Goal: Task Accomplishment & Management: Use online tool/utility

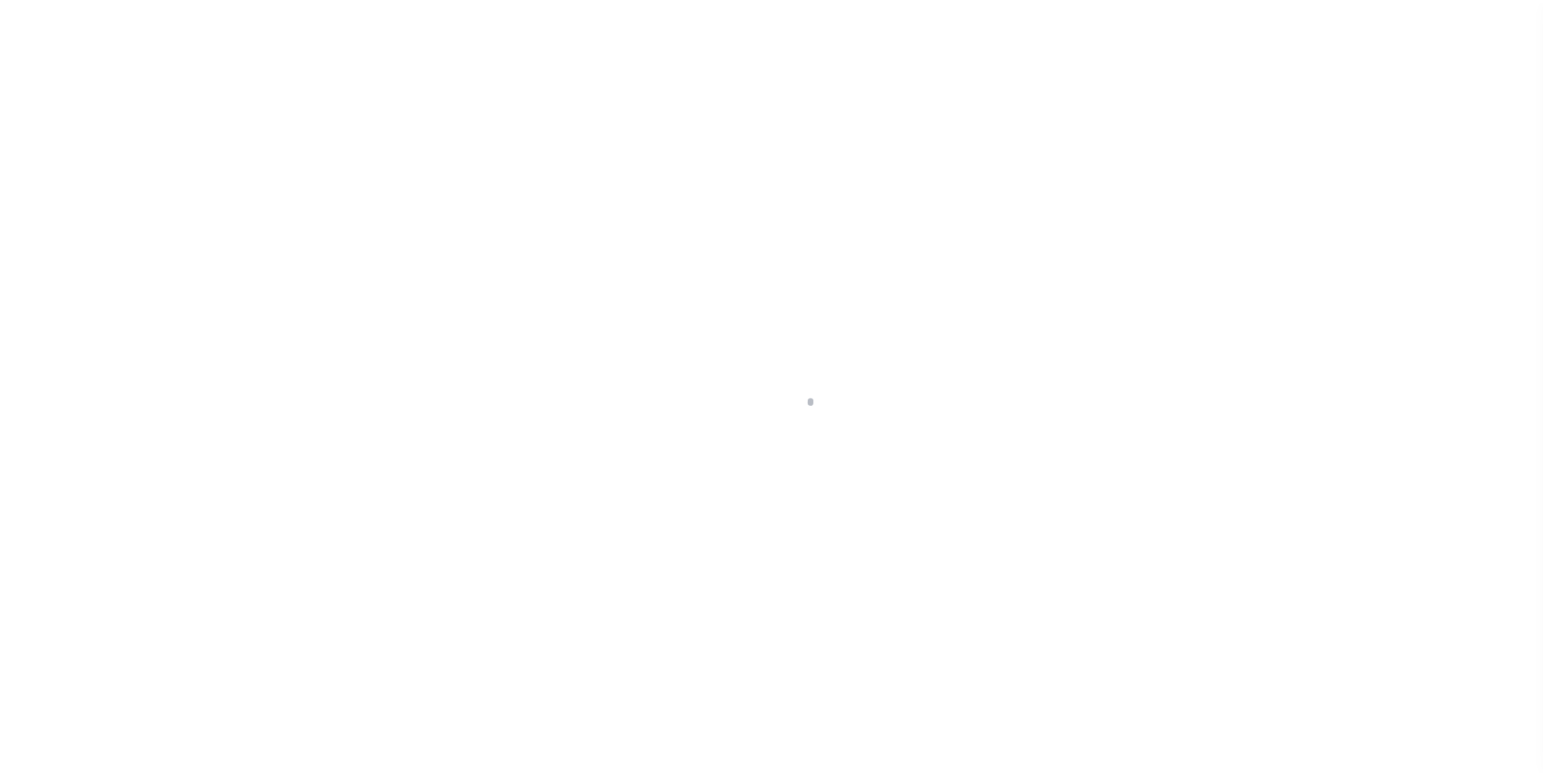
scroll to position [16, 0]
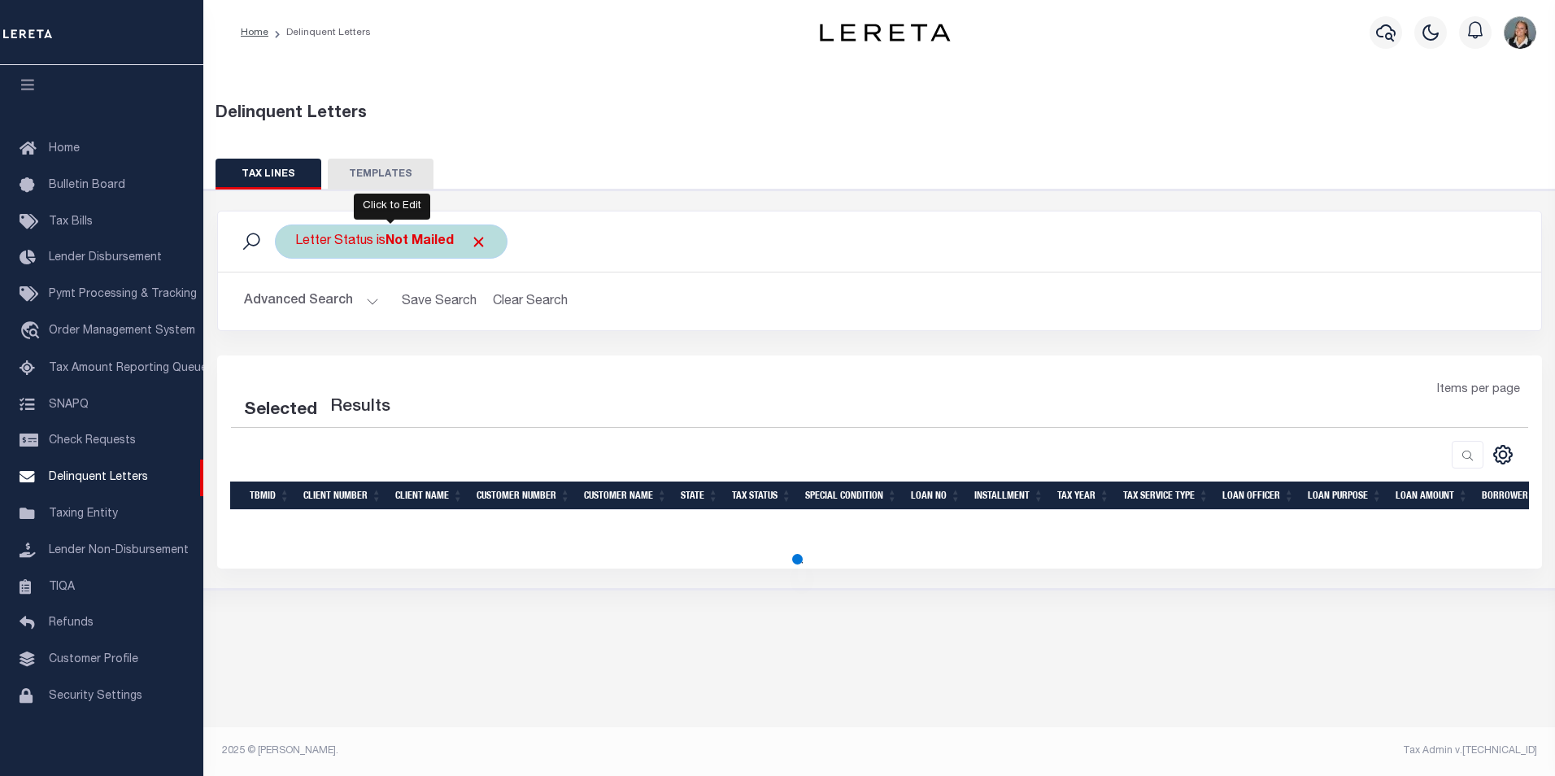
click at [488, 240] on div "Letter Status is Not Mailed" at bounding box center [391, 241] width 233 height 34
select select "Not Mailed"
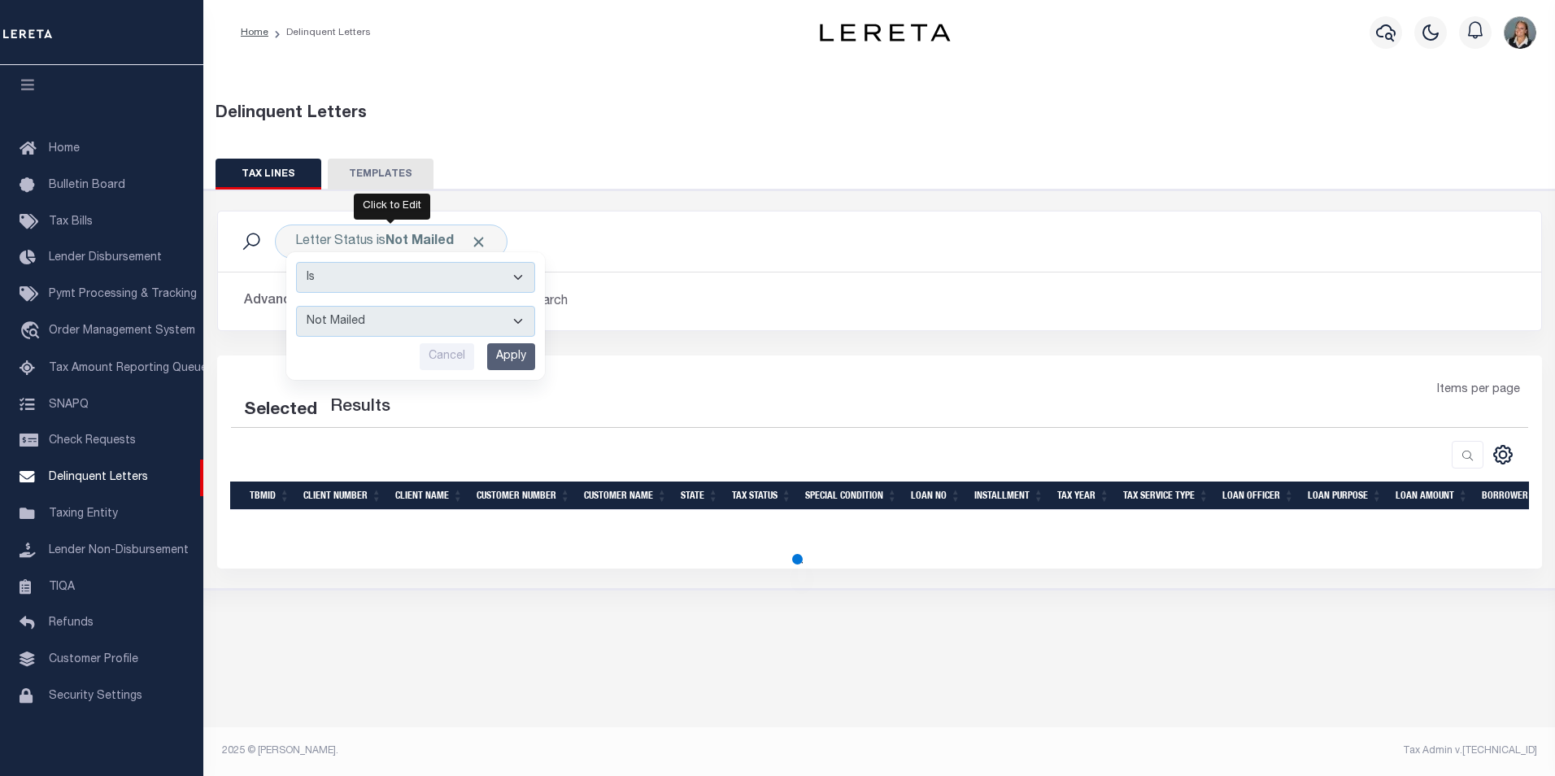
drag, startPoint x: 607, startPoint y: 242, endPoint x: 591, endPoint y: 243, distance: 15.5
click at [607, 243] on div "Letter Status is Not Mailed Is Contains --ALL-- Mailed Not Mailed Cancel Apply …" at bounding box center [879, 241] width 1297 height 34
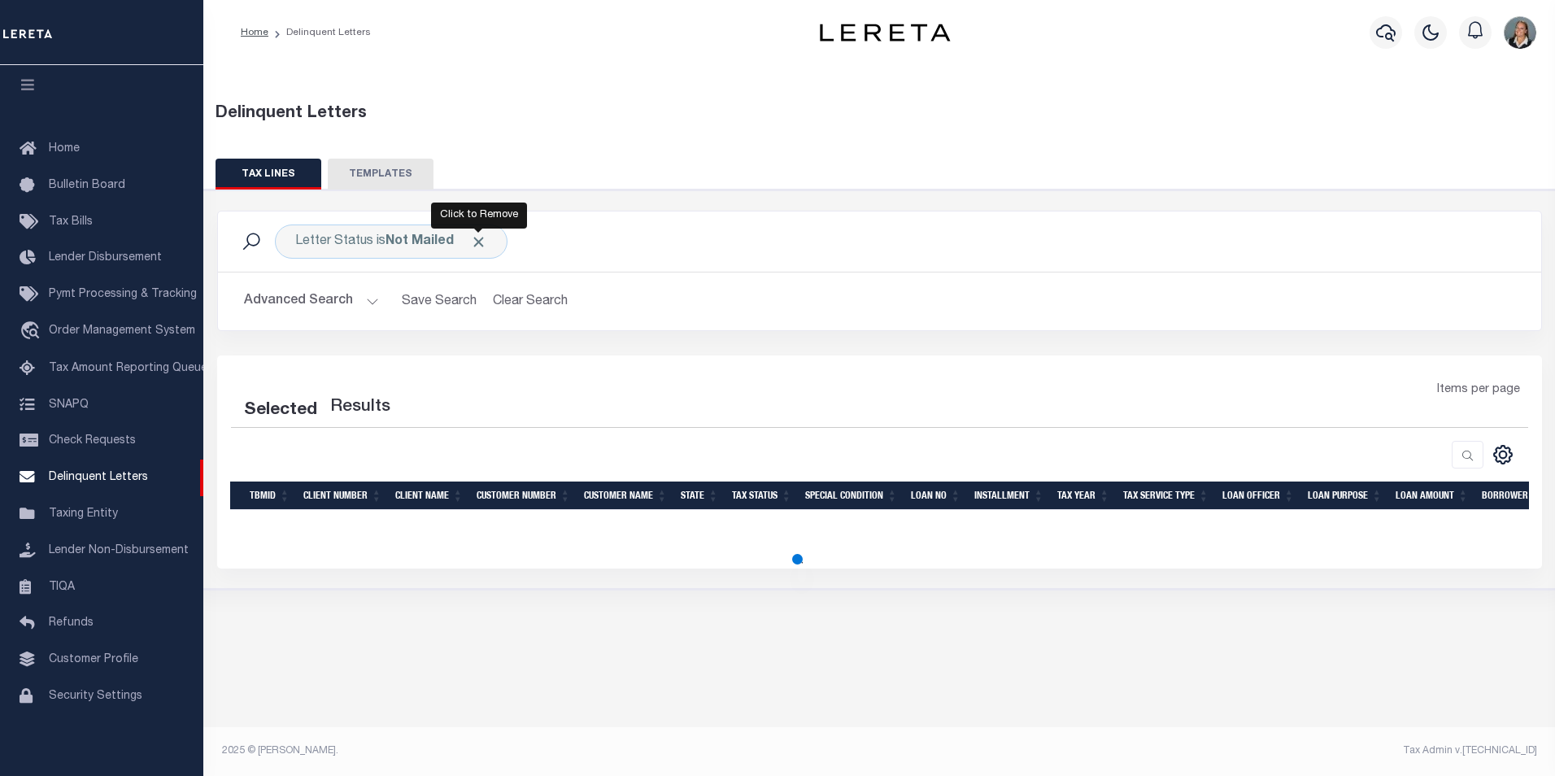
click at [472, 246] on span "Click to Remove" at bounding box center [478, 241] width 17 height 17
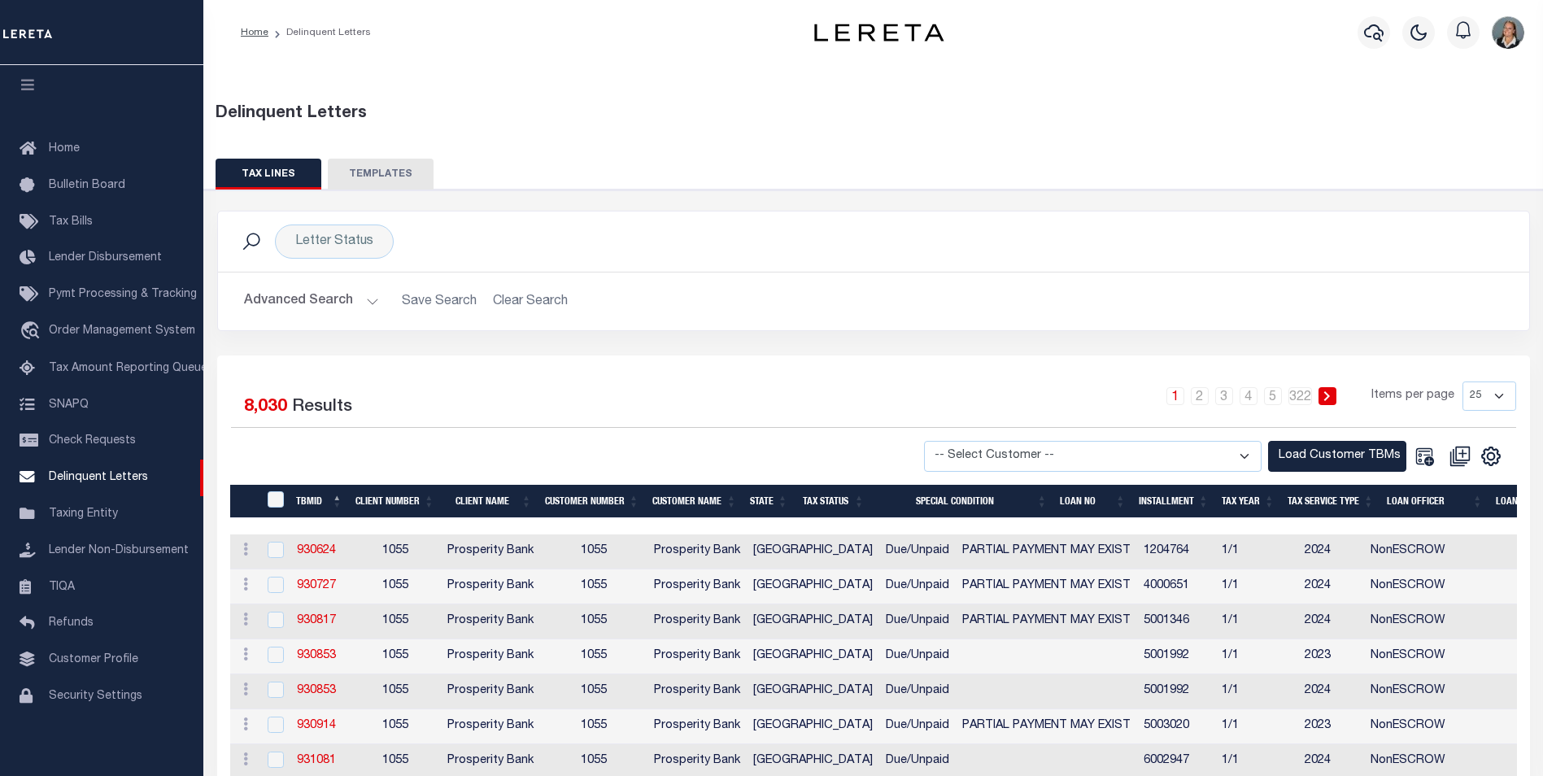
click at [1038, 211] on div "Letter Status Search" at bounding box center [873, 241] width 1311 height 60
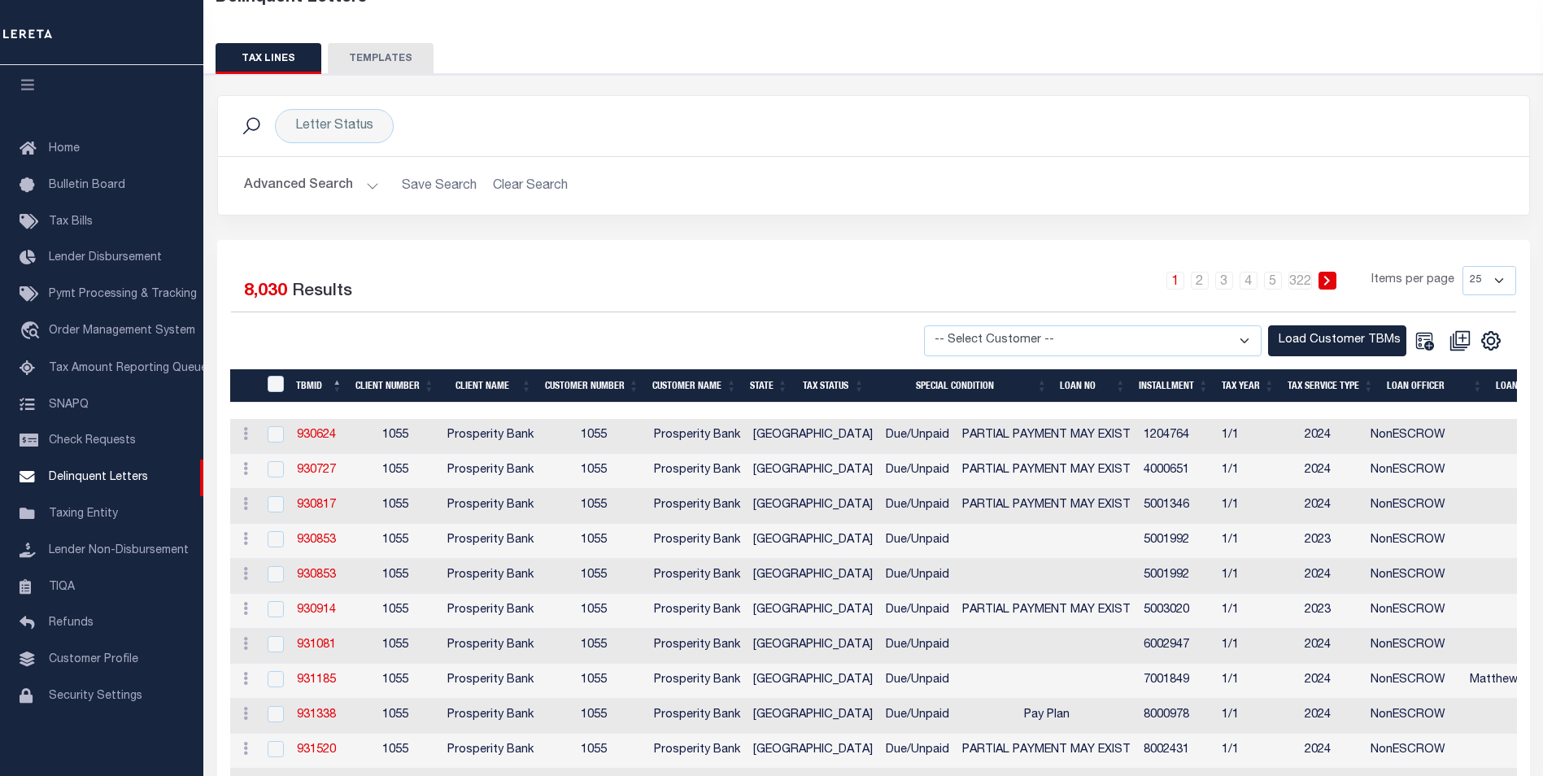
scroll to position [163, 0]
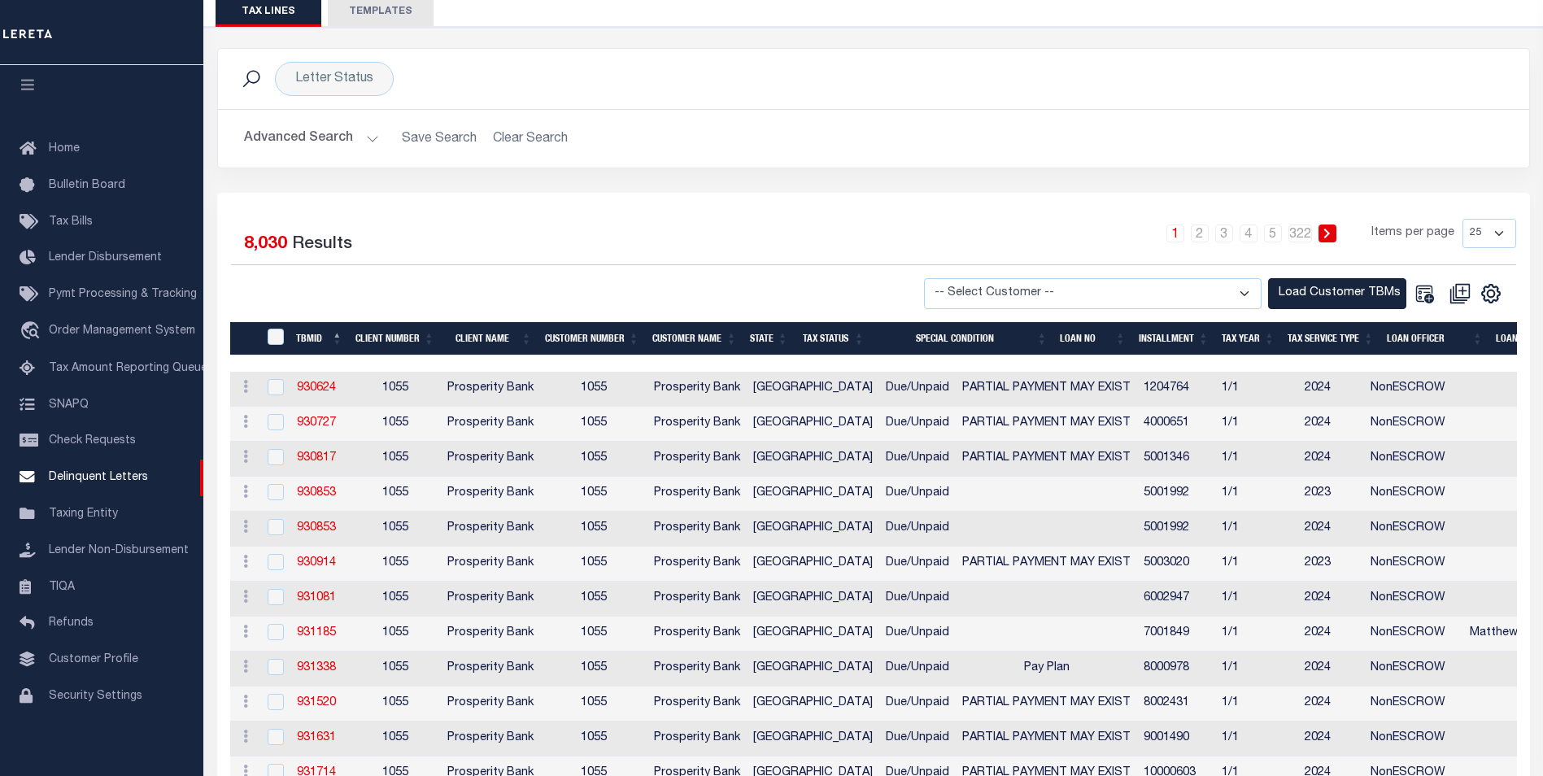
click at [379, 137] on h2 "Advanced Search Save Search Clear Search" at bounding box center [873, 139] width 1285 height 32
click at [363, 132] on button "Advanced Search" at bounding box center [311, 139] width 135 height 32
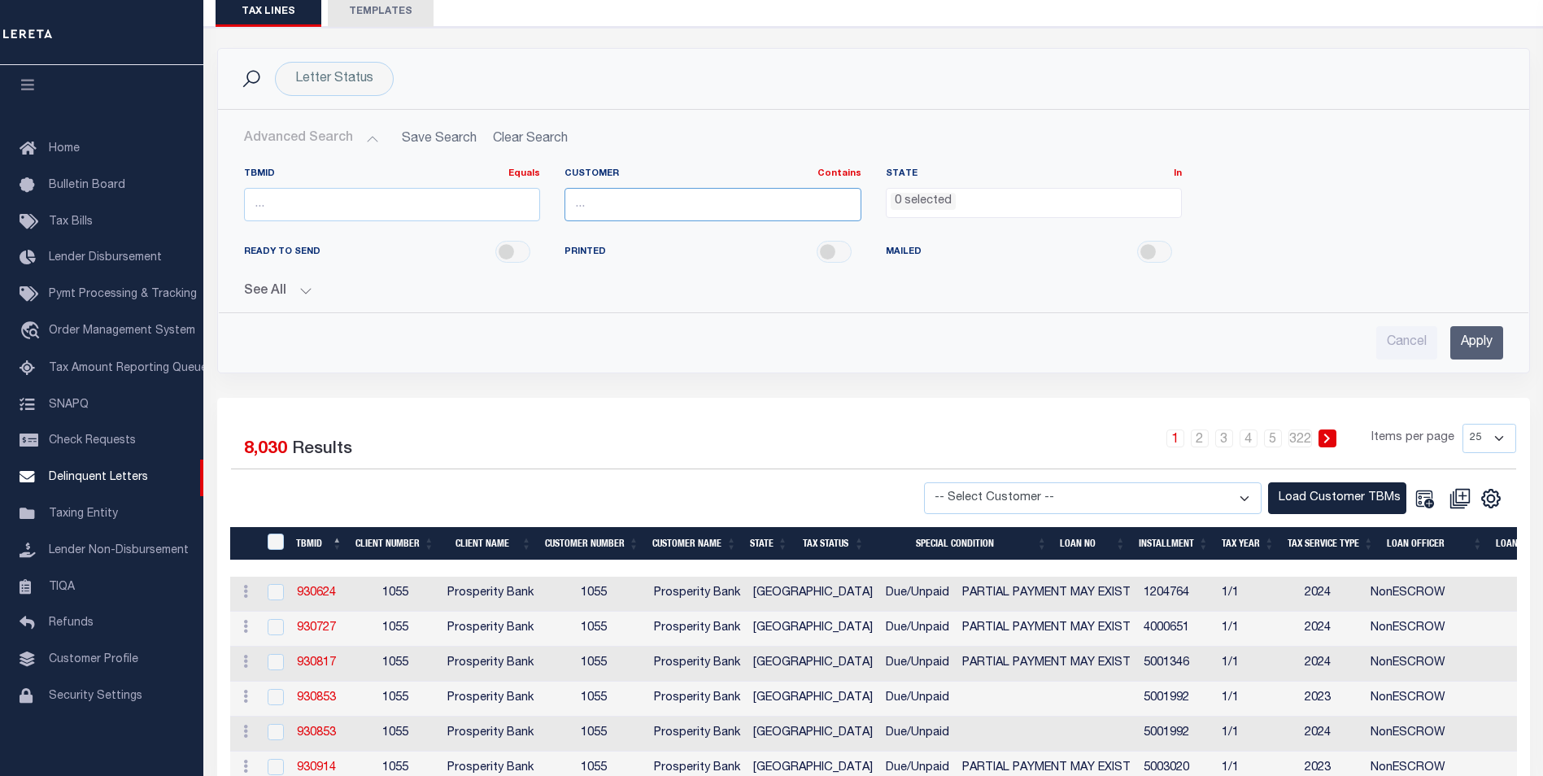
click at [693, 215] on input "text" at bounding box center [712, 204] width 297 height 33
type input "Glacier Bancorp Commercial"
drag, startPoint x: 1464, startPoint y: 344, endPoint x: 1441, endPoint y: 341, distance: 23.0
click at [1463, 342] on input "Apply" at bounding box center [1476, 342] width 53 height 33
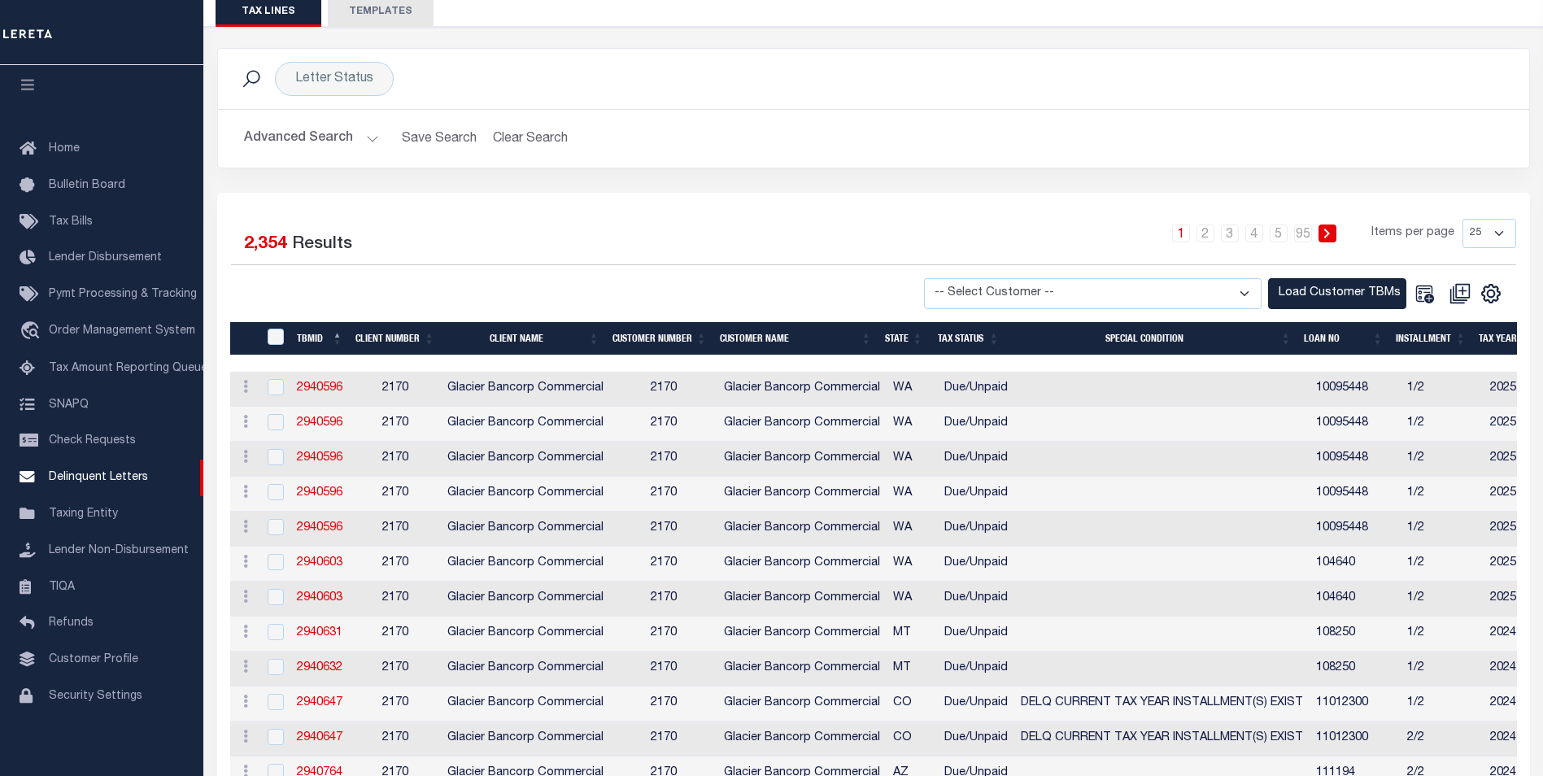
click at [1244, 288] on select "-- Select Customer -- Accumatch - Refunds All In Credit Union Amarillo National…" at bounding box center [1092, 294] width 337 height 32
select select "2170"
click at [939, 278] on select "-- Select Customer -- Accumatch - Refunds All In Credit Union Amarillo National…" at bounding box center [1092, 294] width 337 height 32
click at [1331, 298] on button "Load Customer TBMs" at bounding box center [1337, 294] width 138 height 32
click at [635, 234] on div "1 2 3 4 5 … 95 Items per page 25 50 100 500 1000" at bounding box center [1037, 240] width 958 height 42
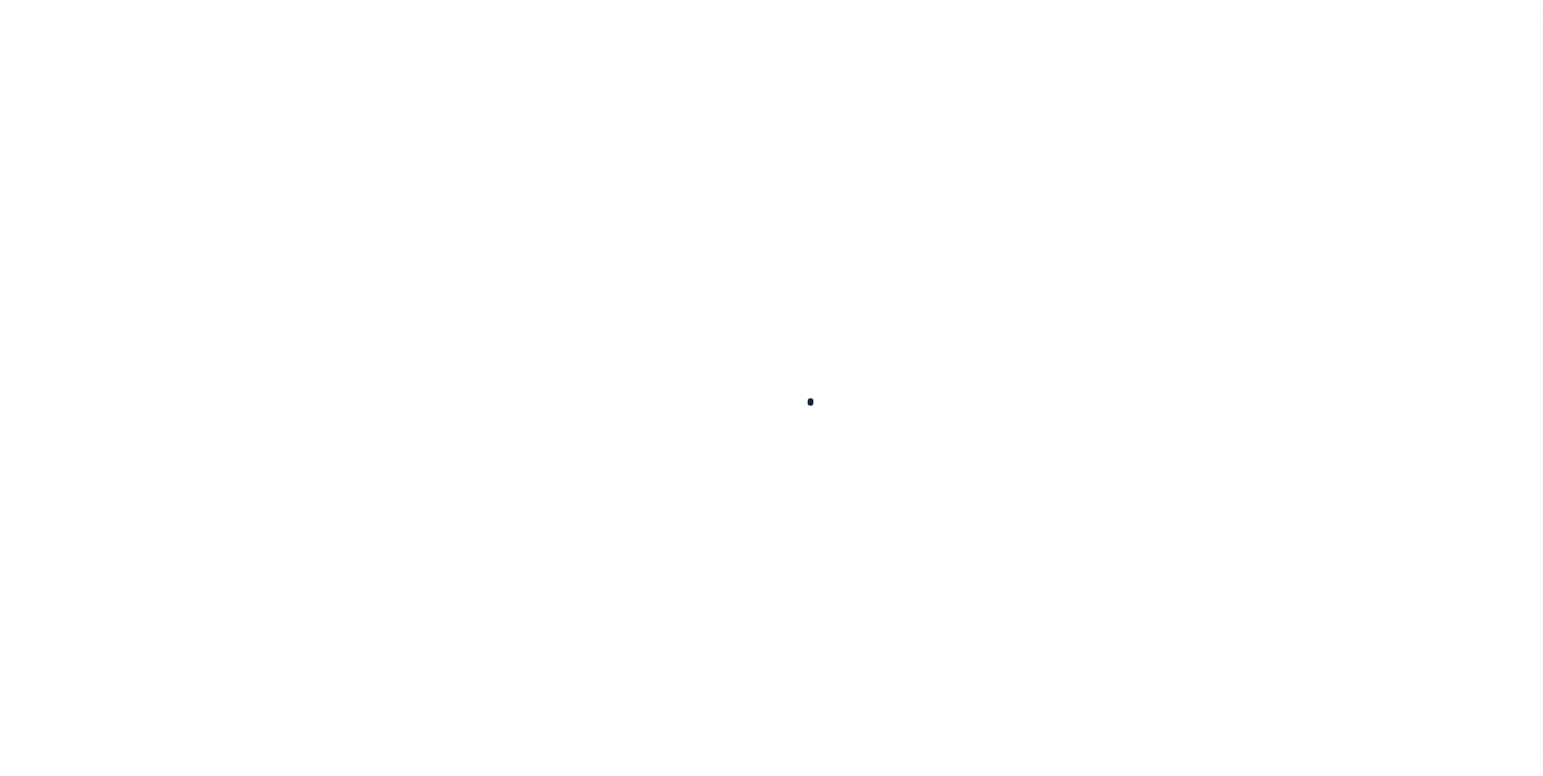
scroll to position [16, 0]
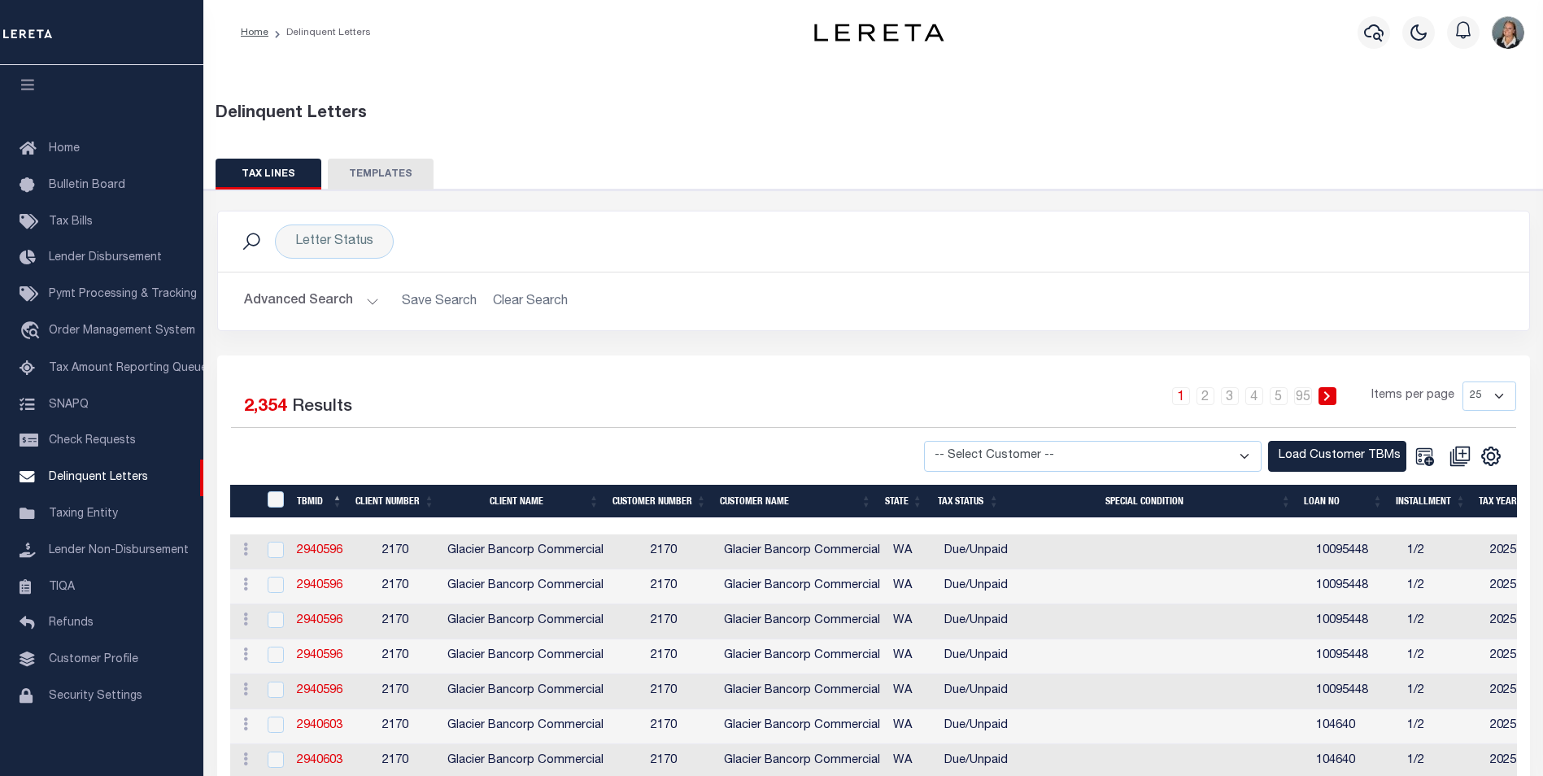
click at [370, 299] on button "Advanced Search" at bounding box center [311, 301] width 135 height 32
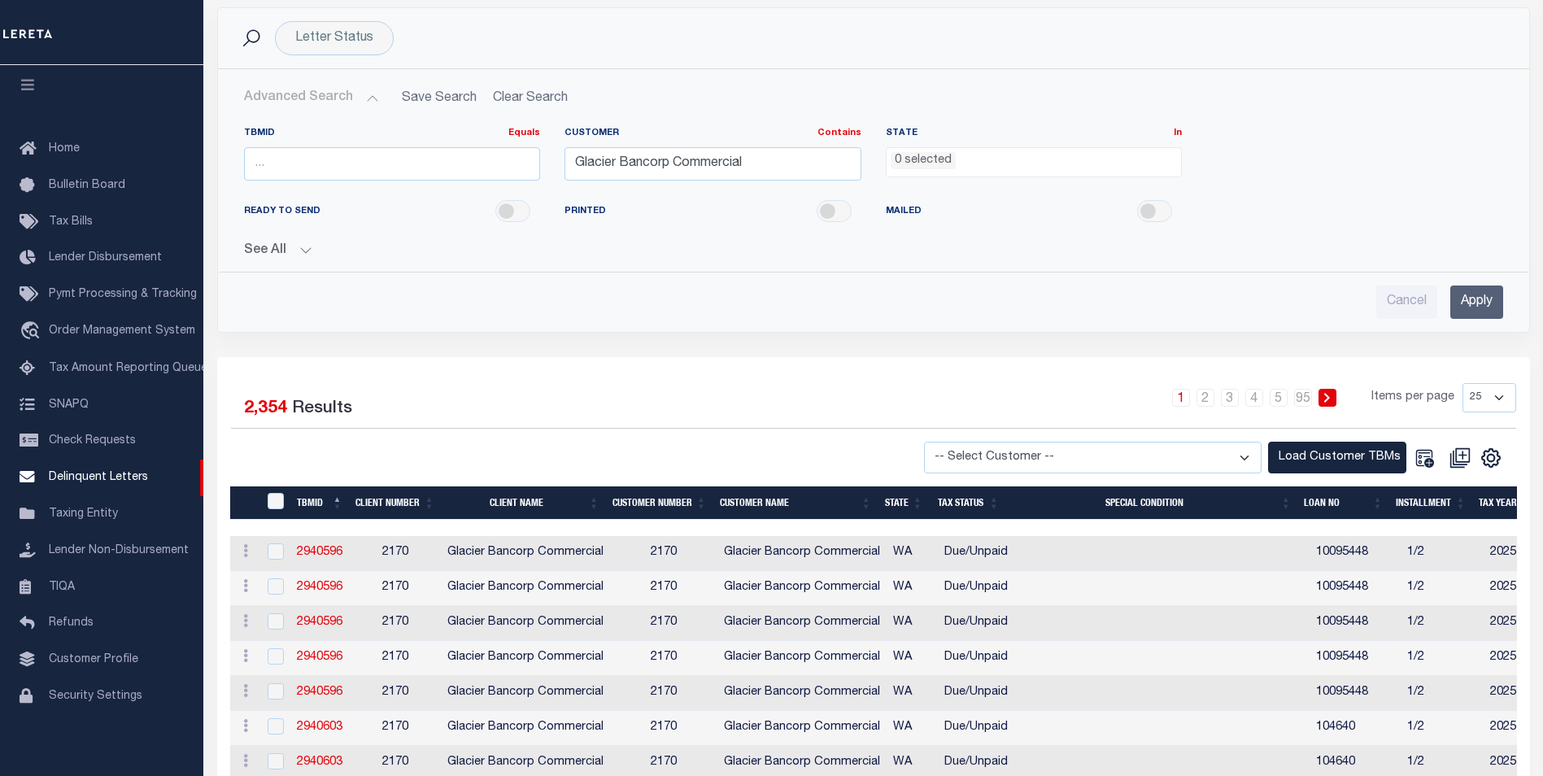
scroll to position [244, 0]
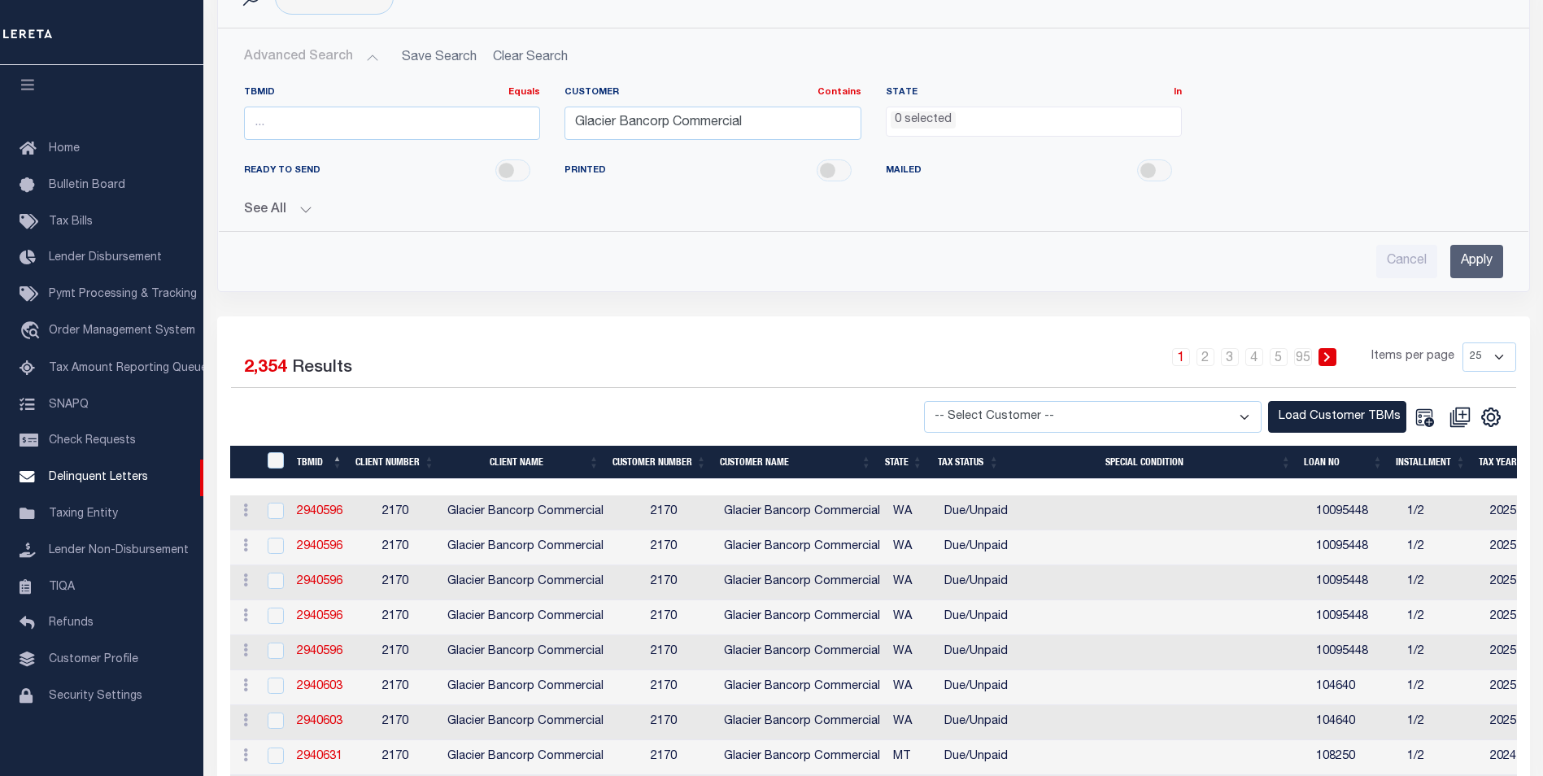
click at [1246, 414] on select "-- Select Customer -- Accumatch - Refunds All In Credit Union Amarillo National…" at bounding box center [1092, 417] width 337 height 32
select select "2170"
click at [939, 401] on select "-- Select Customer -- Accumatch - Refunds All In Credit Union Amarillo National…" at bounding box center [1092, 417] width 337 height 32
click at [1301, 413] on button "Load Customer TBMs" at bounding box center [1337, 417] width 138 height 32
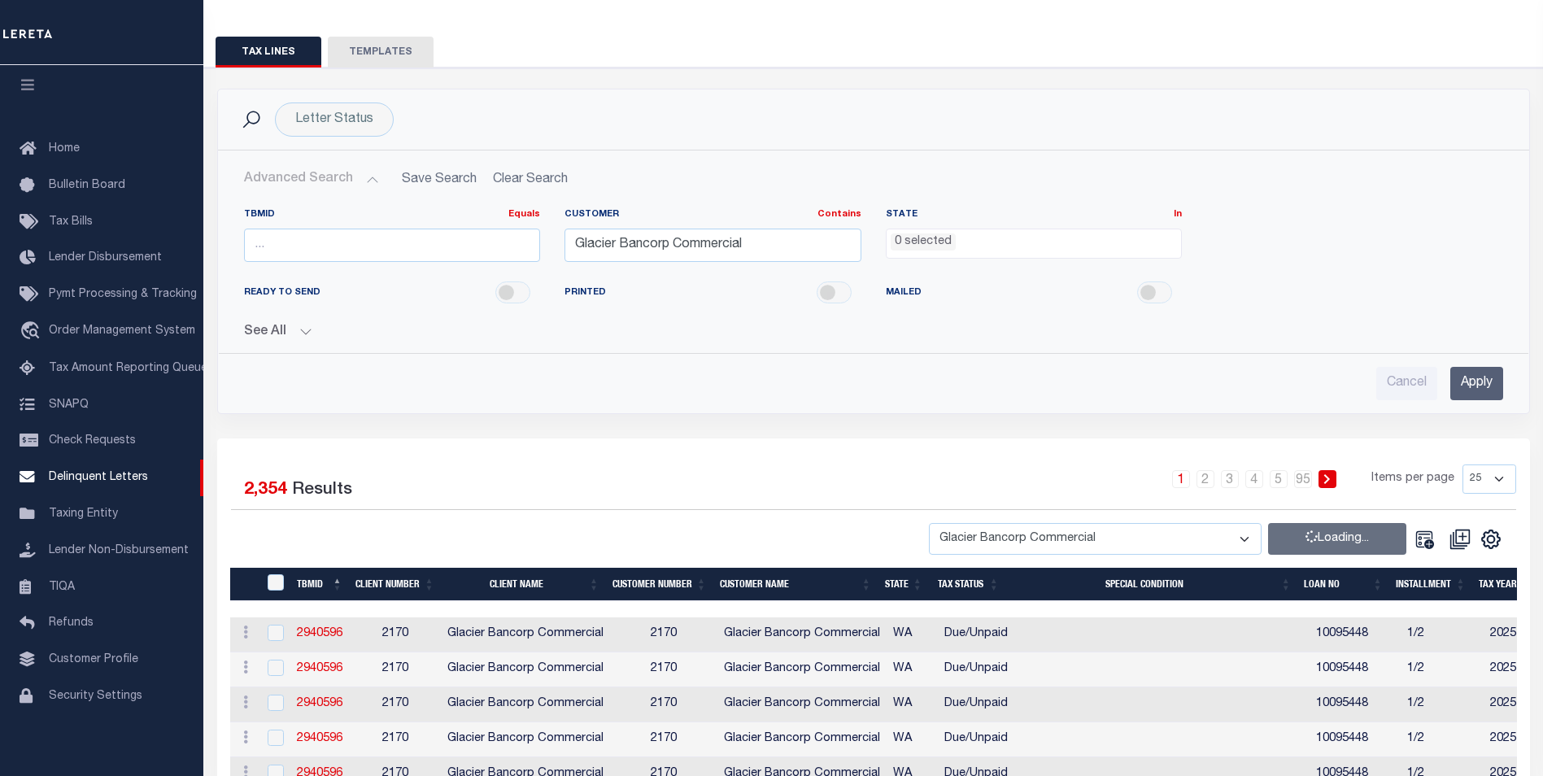
scroll to position [0, 0]
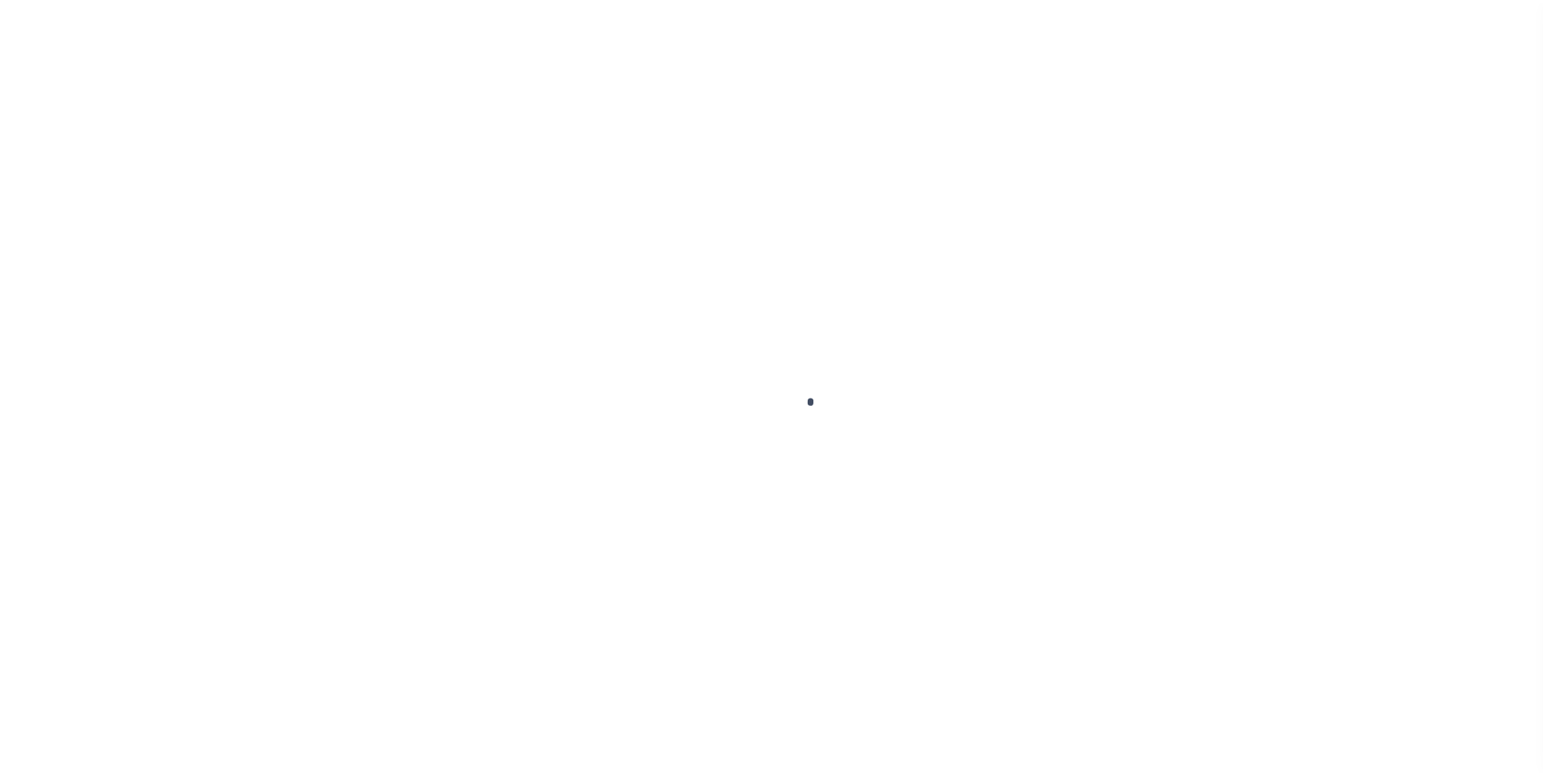
scroll to position [16, 0]
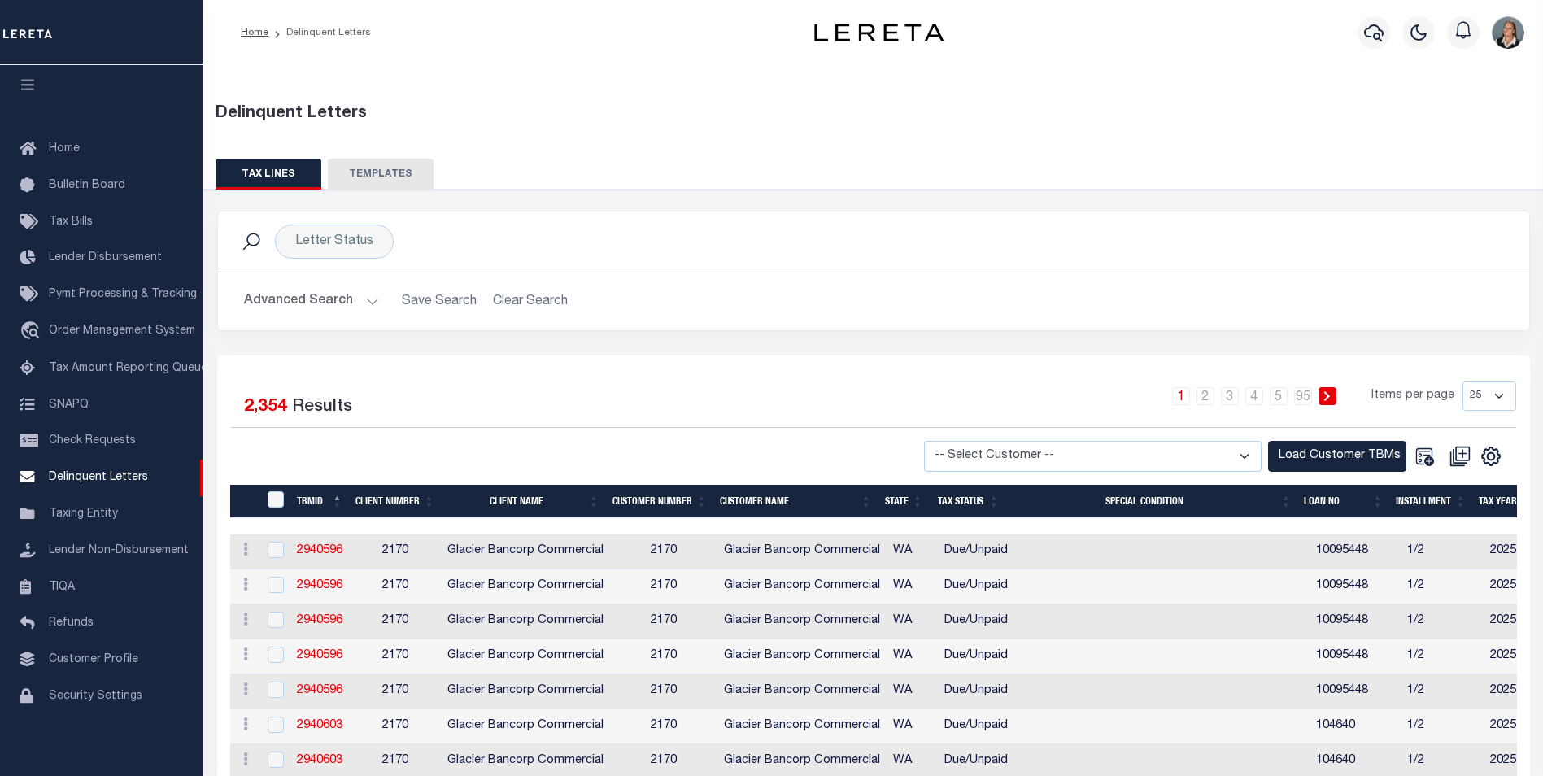
click at [363, 301] on button "Advanced Search" at bounding box center [311, 301] width 135 height 32
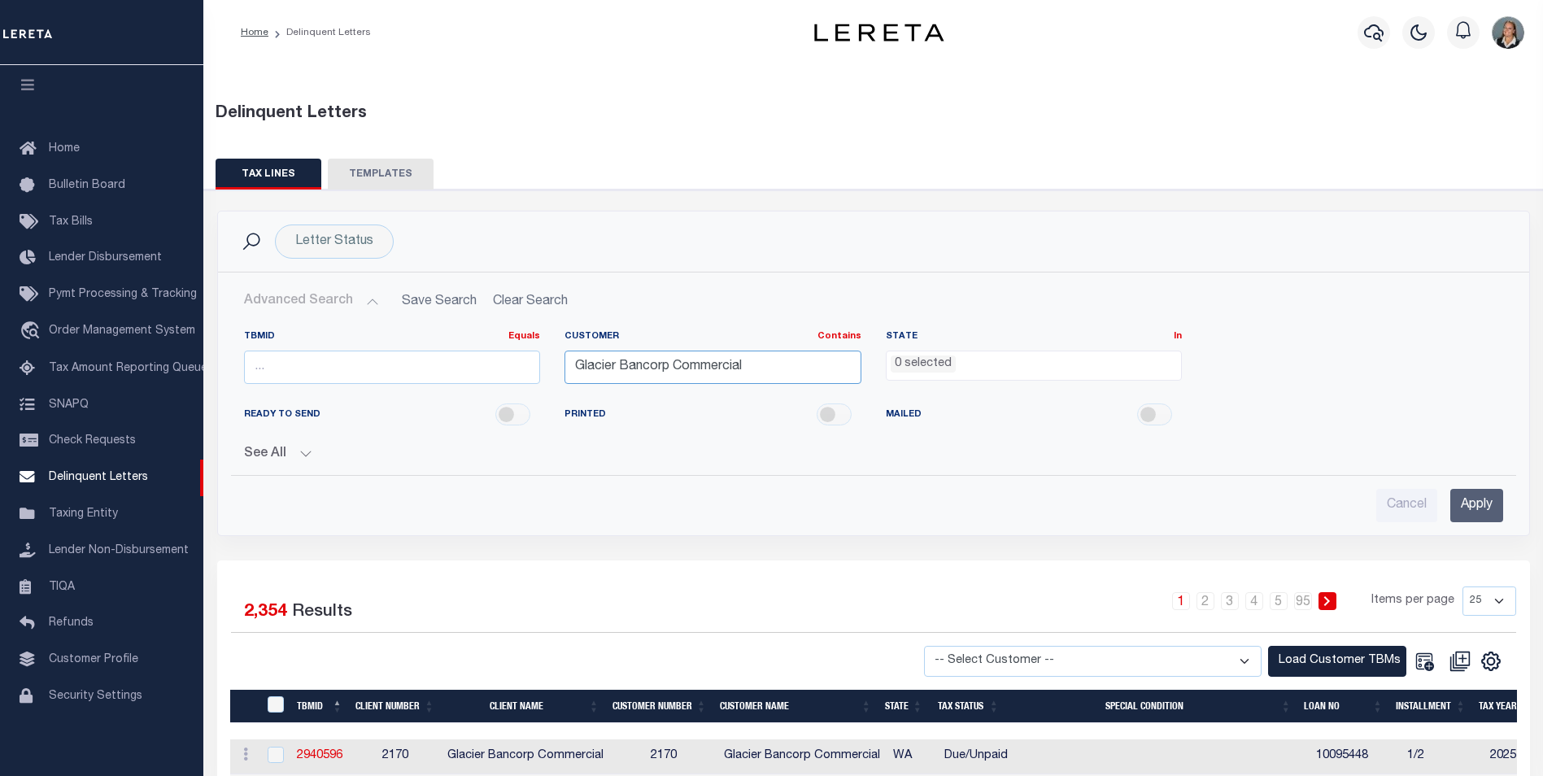
click at [770, 358] on input "Glacier Bancorp Commercial" at bounding box center [712, 366] width 297 height 33
click at [1475, 506] on input "Apply" at bounding box center [1476, 505] width 53 height 33
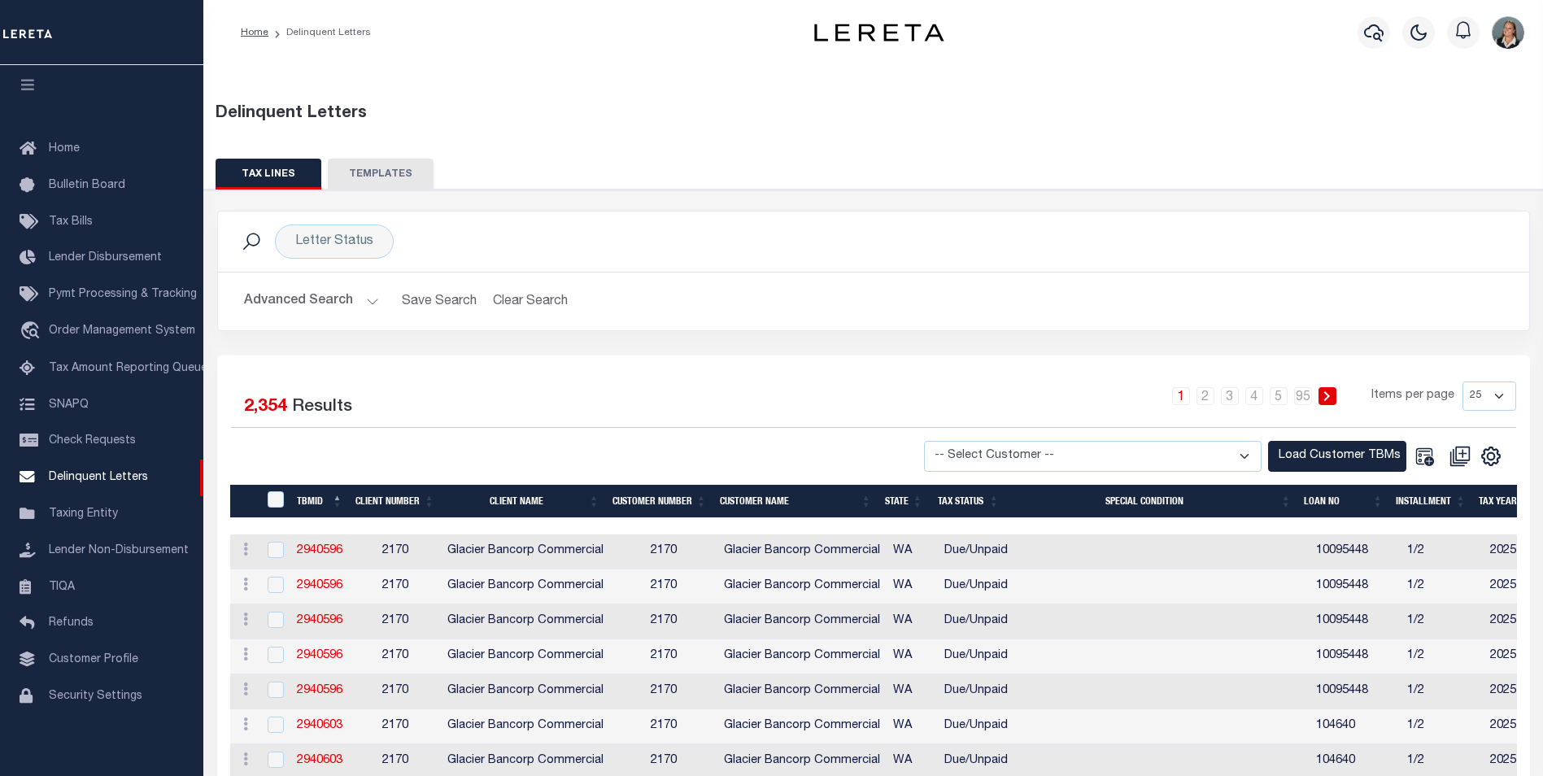
click at [1238, 450] on select "-- Select Customer -- Accumatch - Refunds All In Credit Union Amarillo National…" at bounding box center [1092, 457] width 337 height 32
select select "2170"
click at [939, 441] on select "-- Select Customer -- Accumatch - Refunds All In Credit Union Amarillo National…" at bounding box center [1092, 457] width 337 height 32
click at [1326, 452] on button "Load Customer TBMs" at bounding box center [1337, 457] width 138 height 32
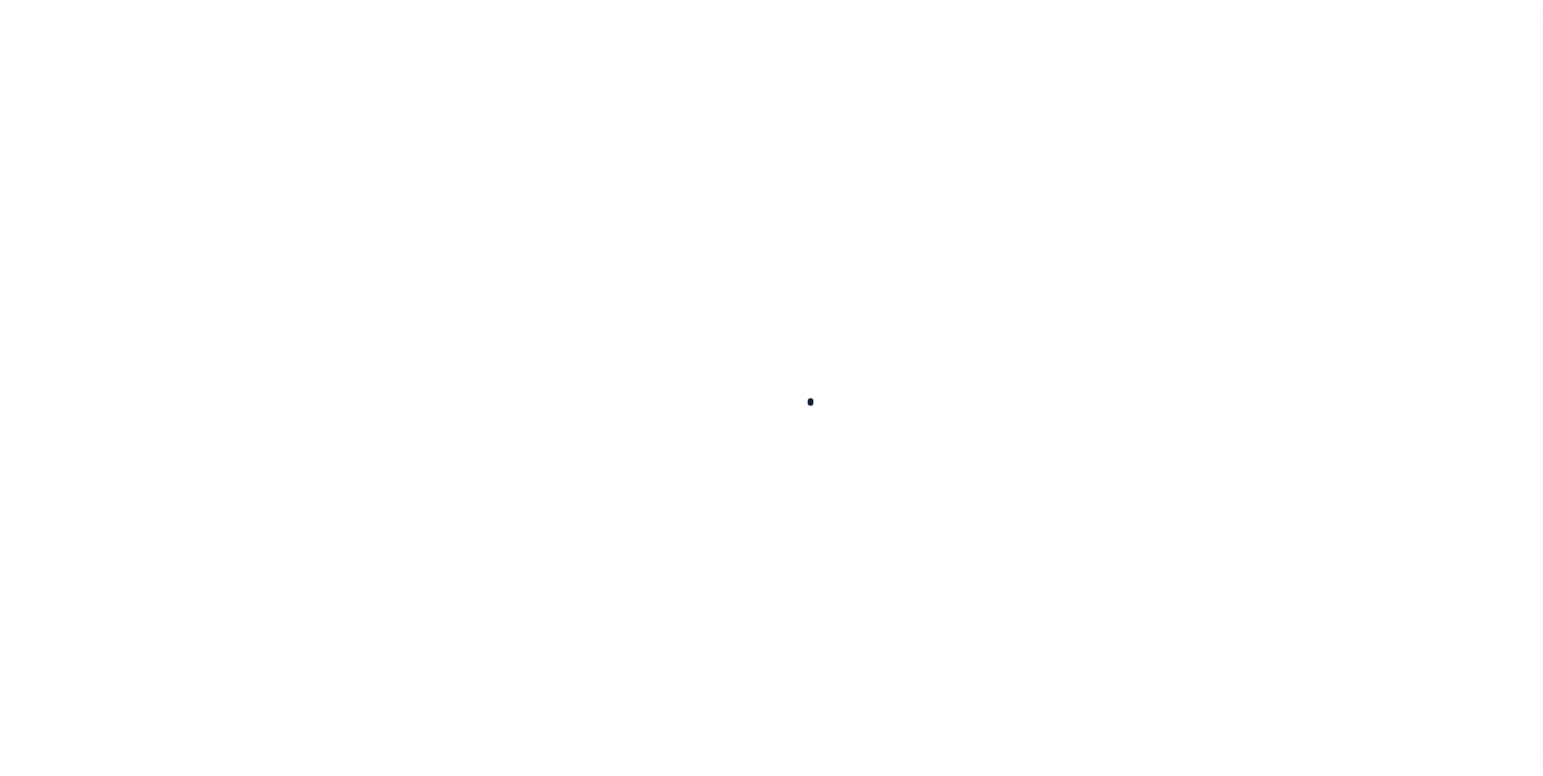
scroll to position [16, 0]
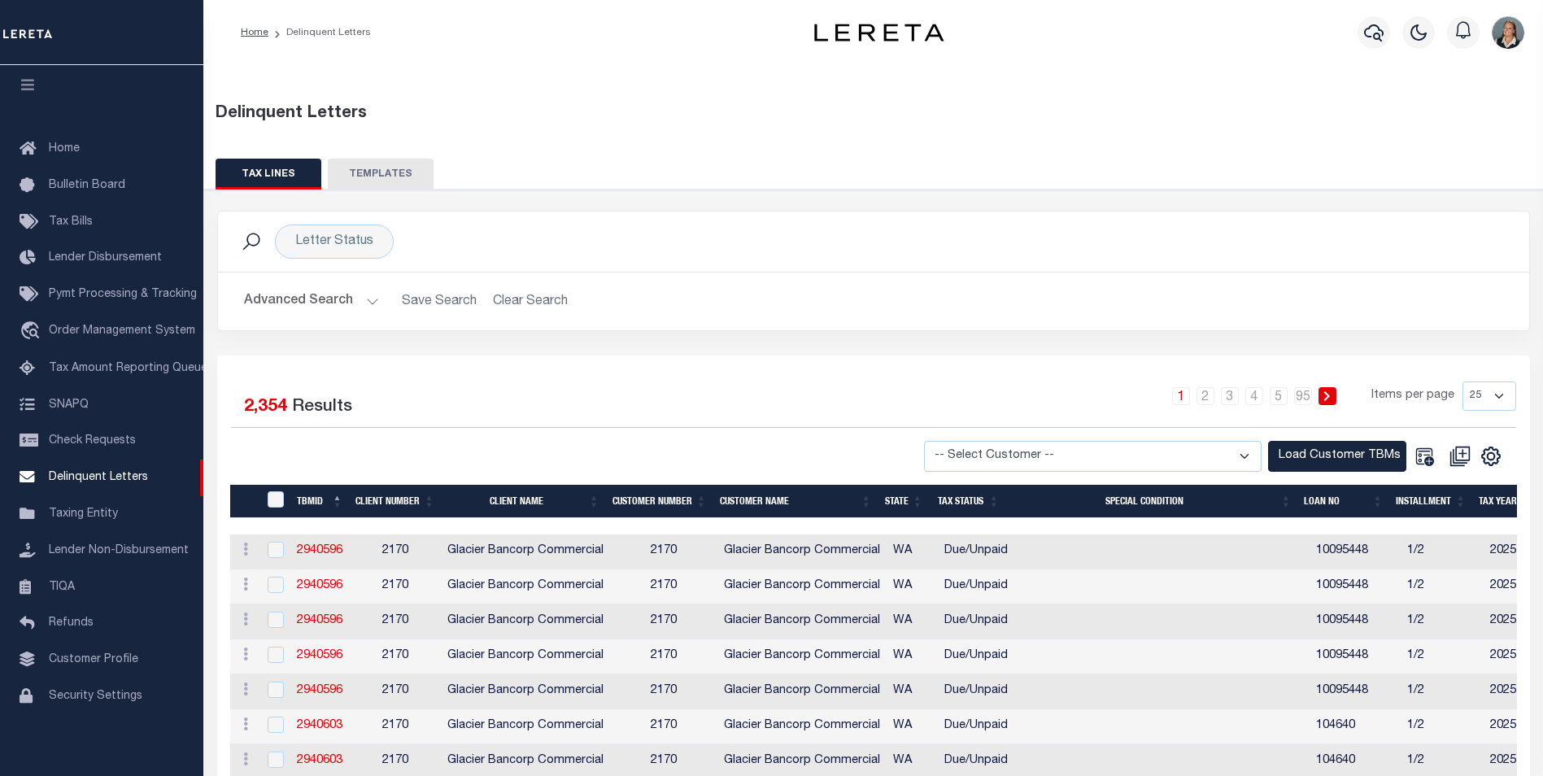
click at [364, 300] on button "Advanced Search" at bounding box center [311, 301] width 135 height 32
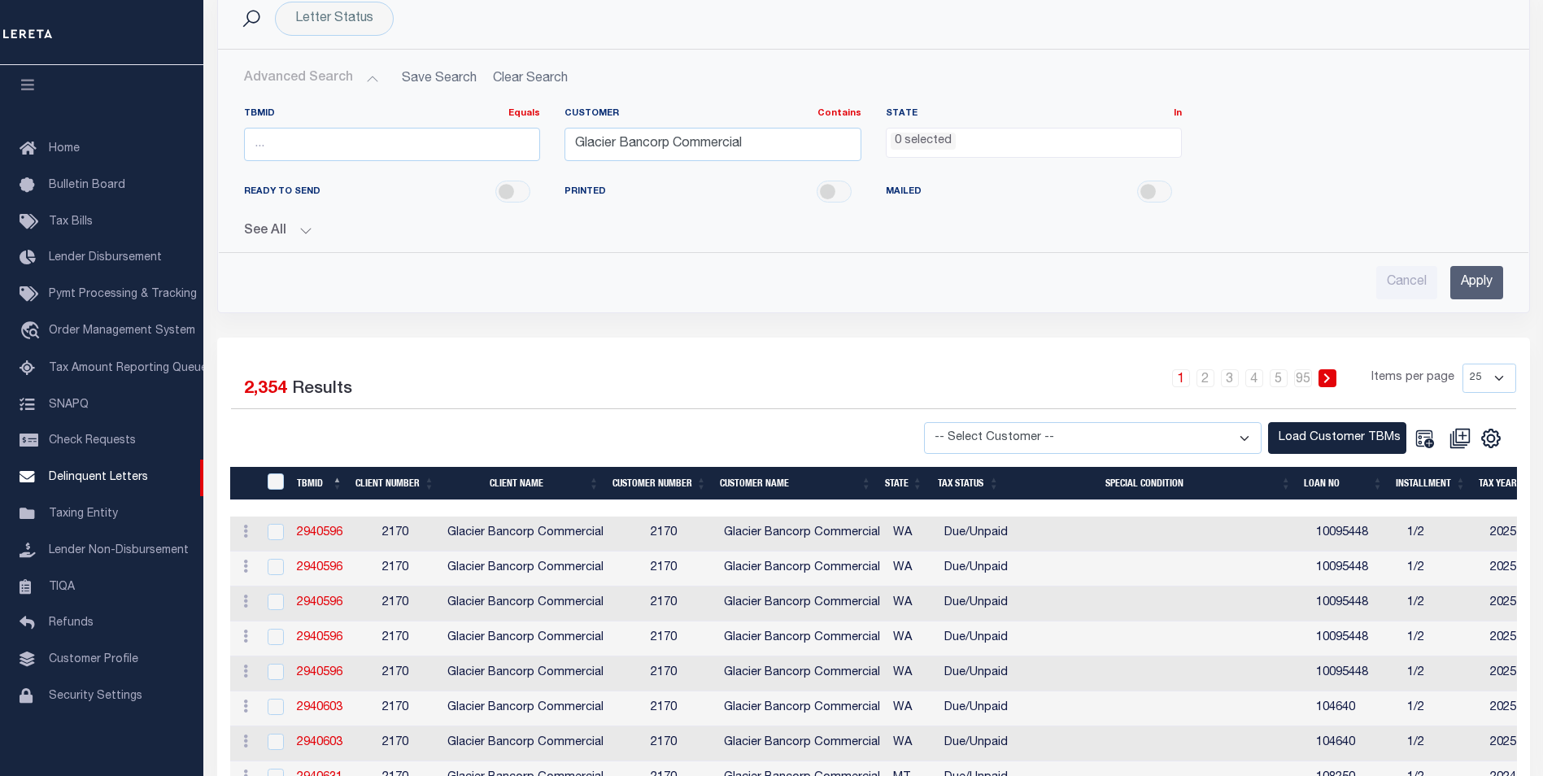
scroll to position [244, 0]
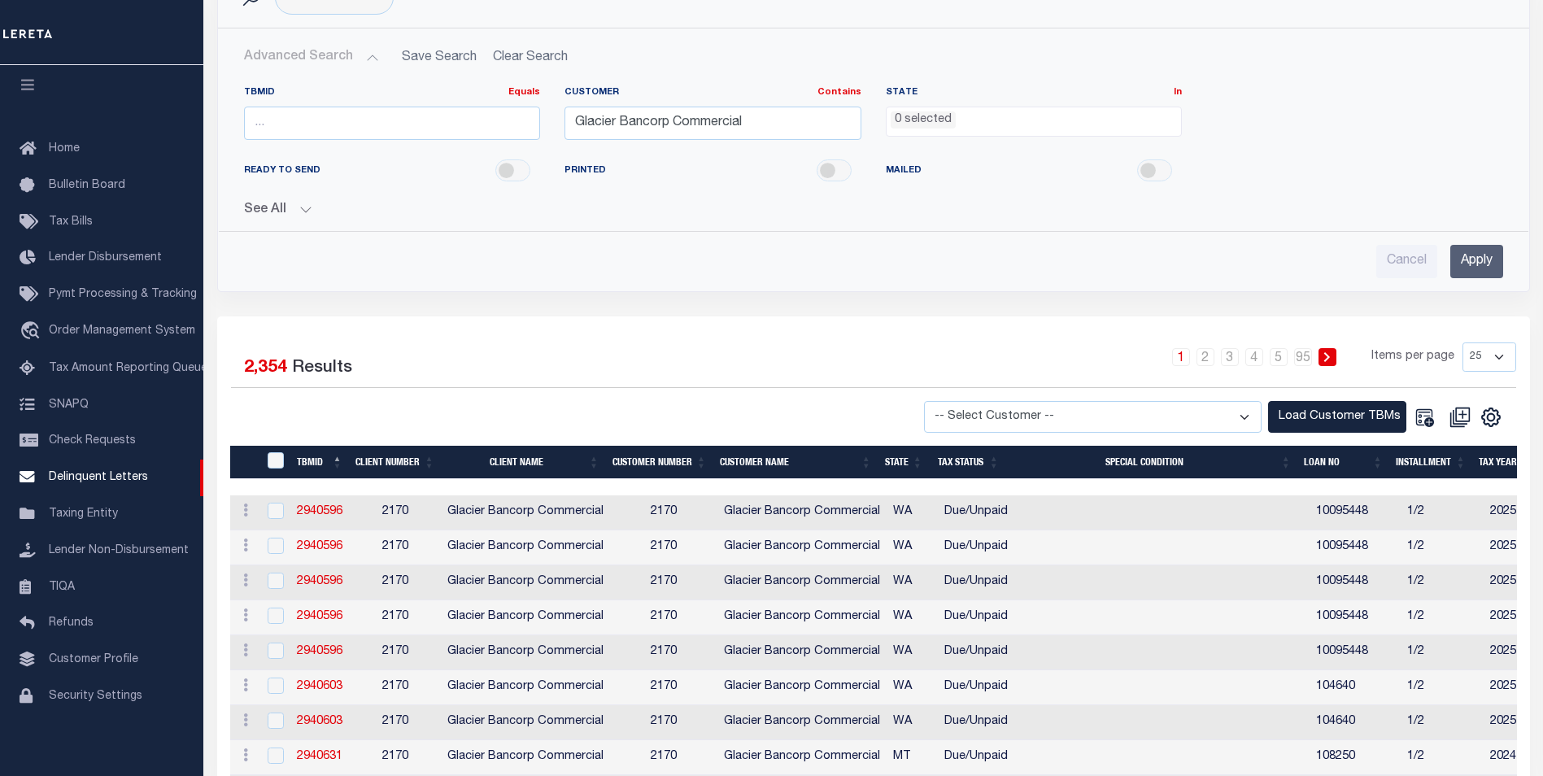
click at [1236, 413] on select "-- Select Customer -- Accumatch - Refunds All In Credit Union Amarillo National…" at bounding box center [1092, 417] width 337 height 32
select select "2170"
click at [939, 401] on select "-- Select Customer -- Accumatch - Refunds All In Credit Union Amarillo National…" at bounding box center [1092, 417] width 337 height 32
click at [1008, 353] on div "1 2 3 4 5 … 95 Items per page 25 50 100 500 1000" at bounding box center [1037, 363] width 958 height 42
click at [1326, 414] on button "Load Customer TBMs" at bounding box center [1337, 417] width 138 height 32
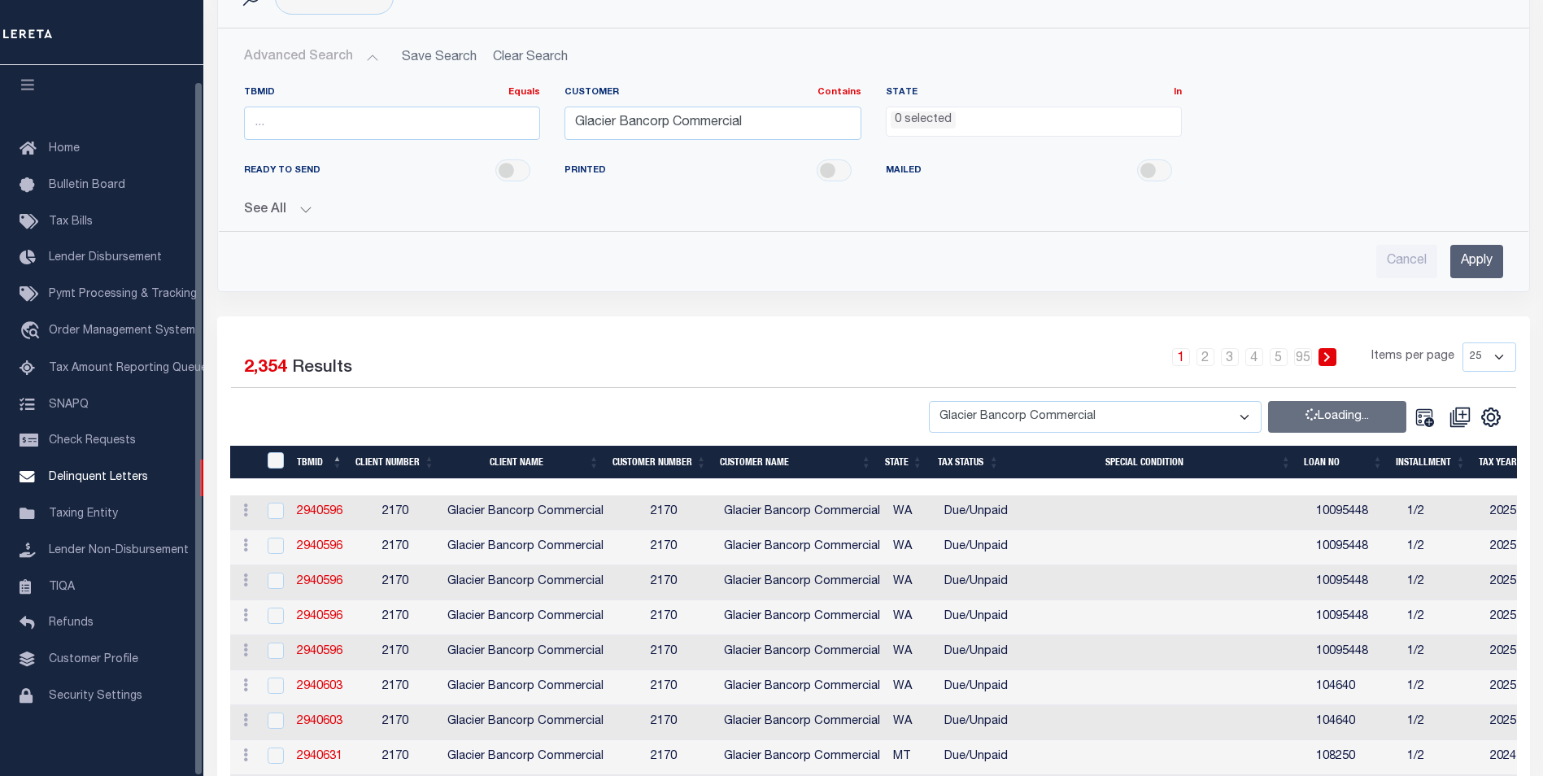
click at [1012, 123] on ul "0 selected" at bounding box center [1033, 118] width 295 height 22
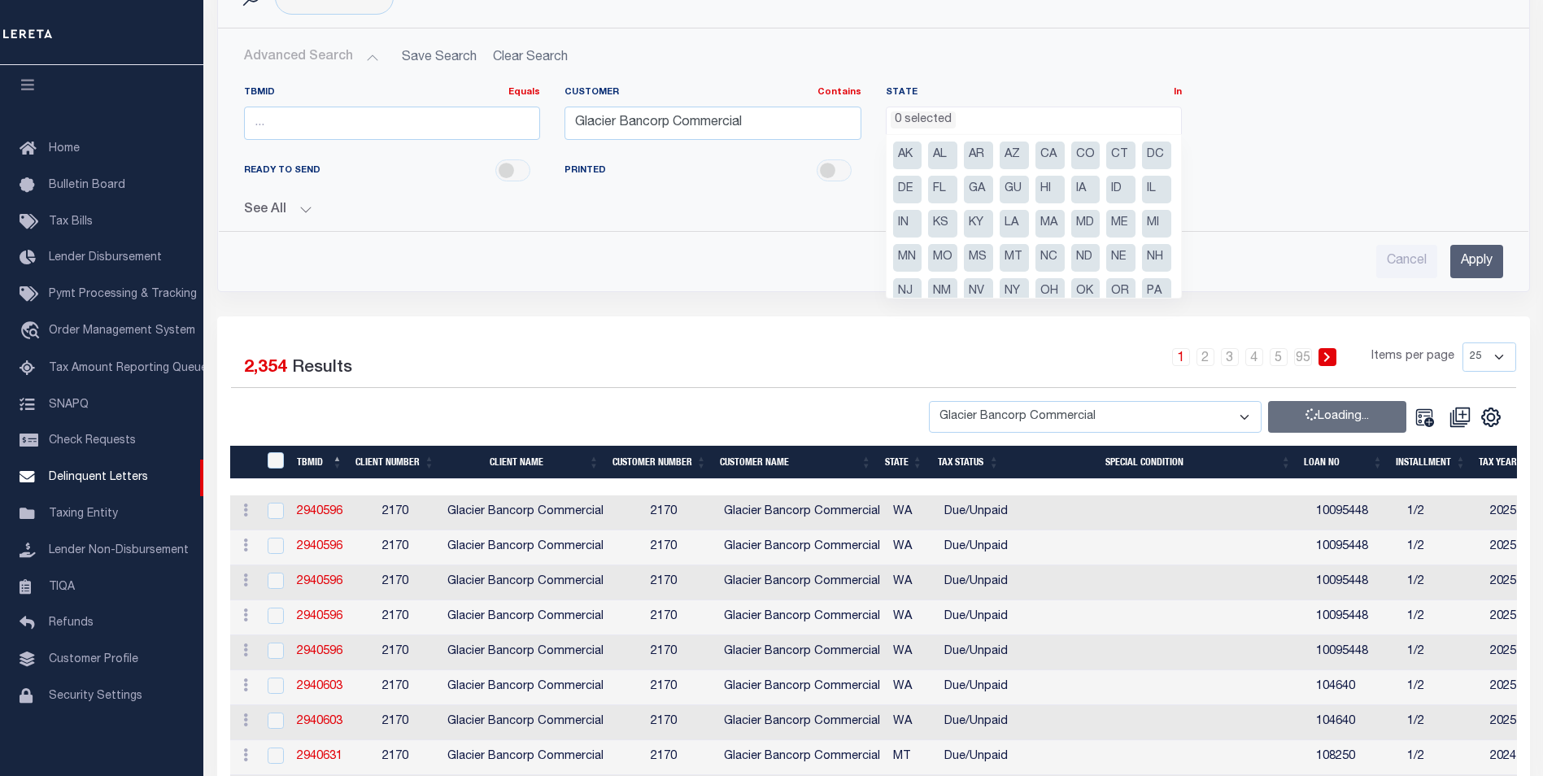
click at [1029, 255] on li "MT" at bounding box center [1013, 258] width 29 height 28
select select "MT"
click at [814, 268] on div "Cancel Apply" at bounding box center [873, 261] width 1259 height 33
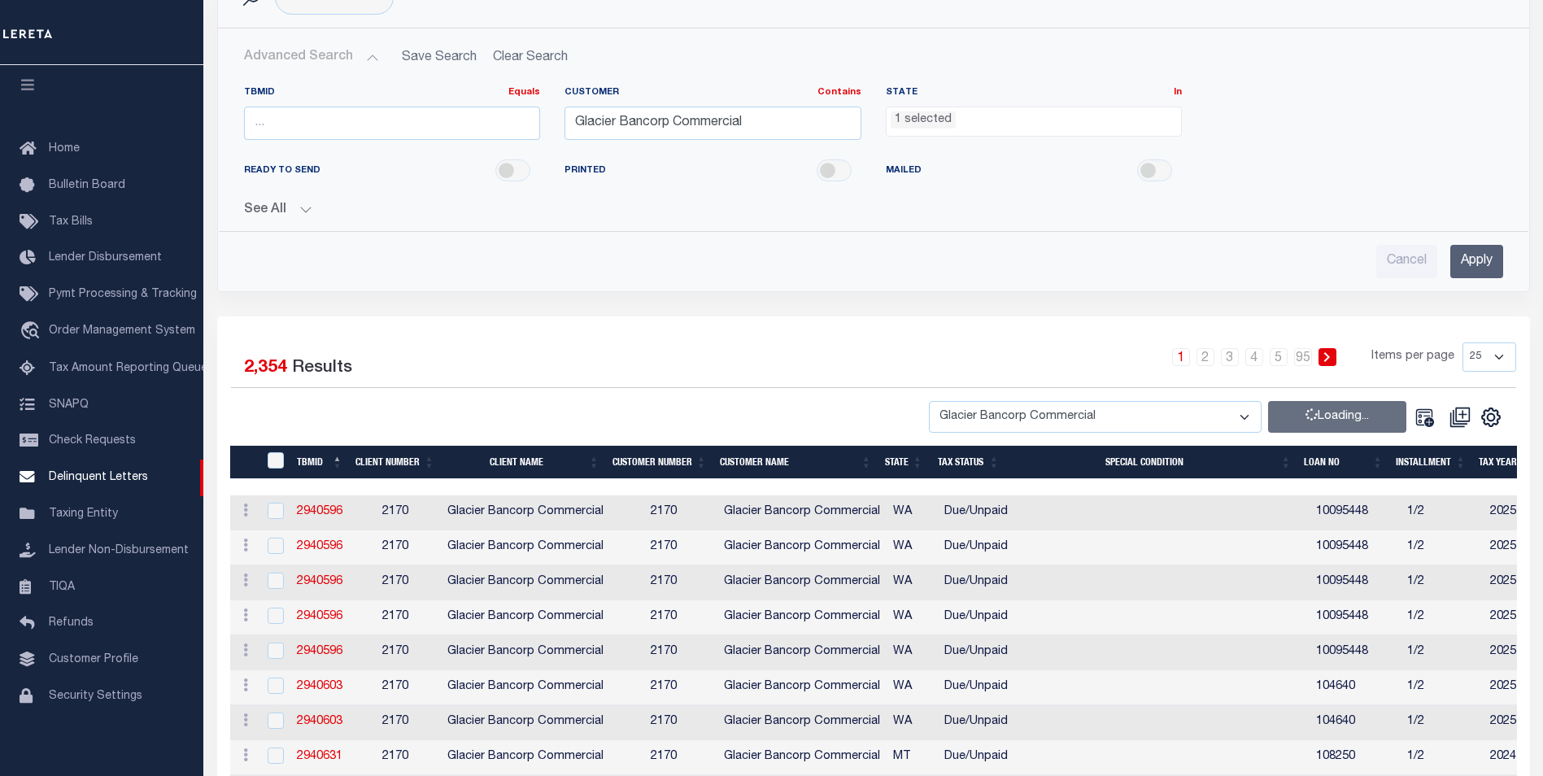
click at [1487, 264] on input "Apply" at bounding box center [1476, 261] width 53 height 33
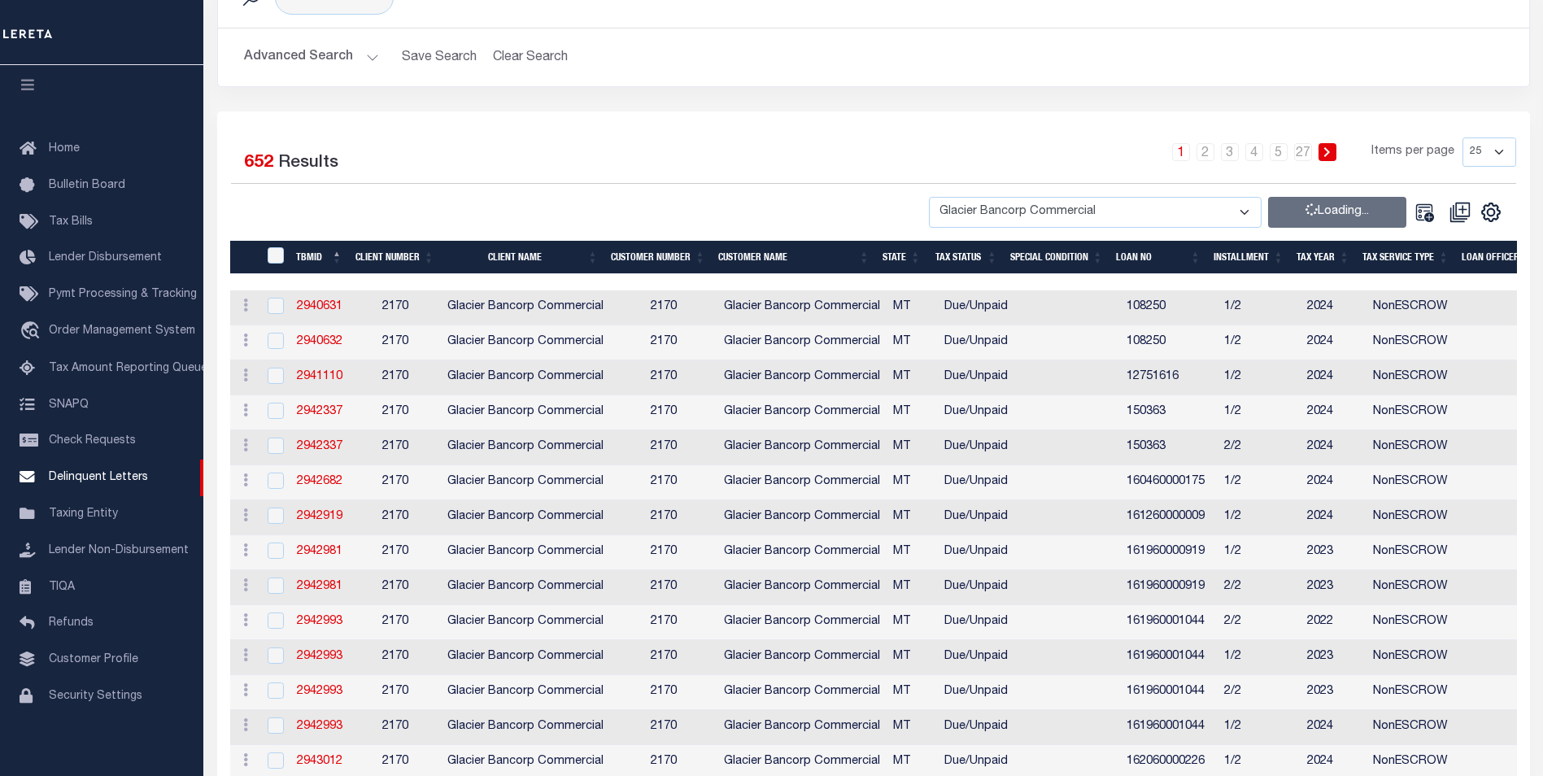
click at [1306, 215] on div "-- Select Customer -- Accumatch - Refunds All In Credit Union Amarillo National…" at bounding box center [1203, 213] width 549 height 32
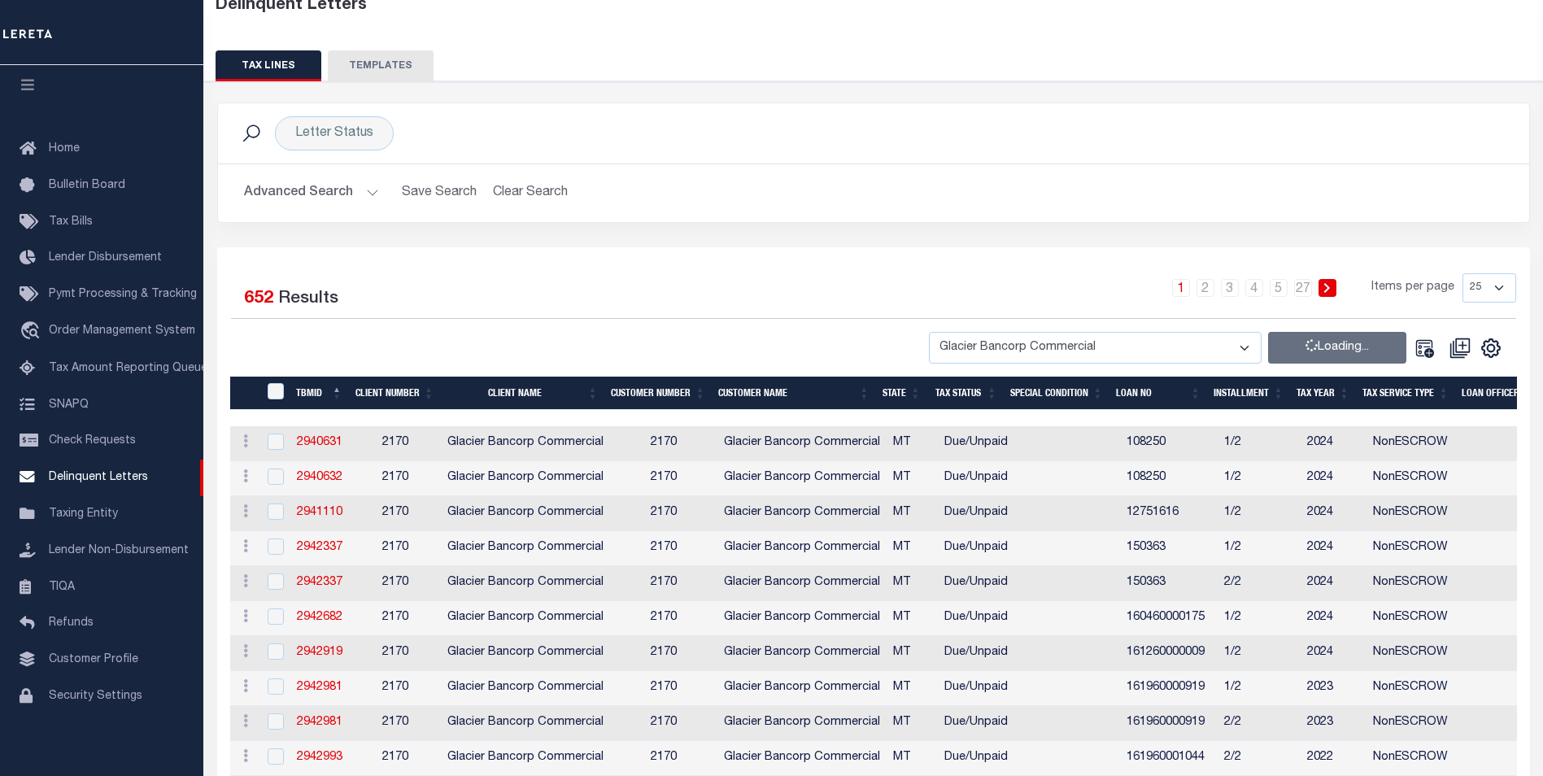
scroll to position [124, 0]
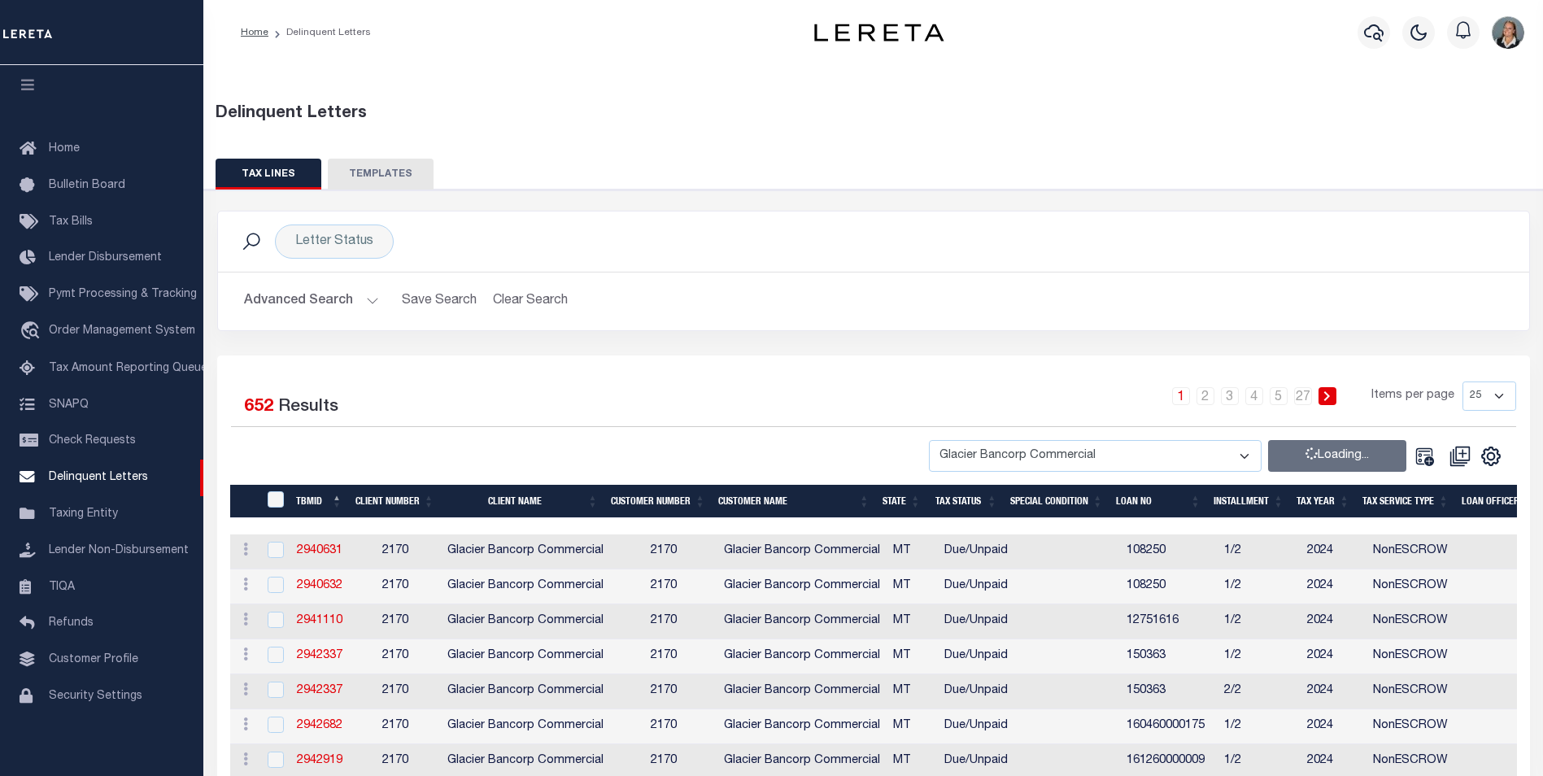
click at [1508, 39] on img "button" at bounding box center [1507, 32] width 33 height 33
click at [1458, 114] on span "Sign out" at bounding box center [1444, 114] width 46 height 11
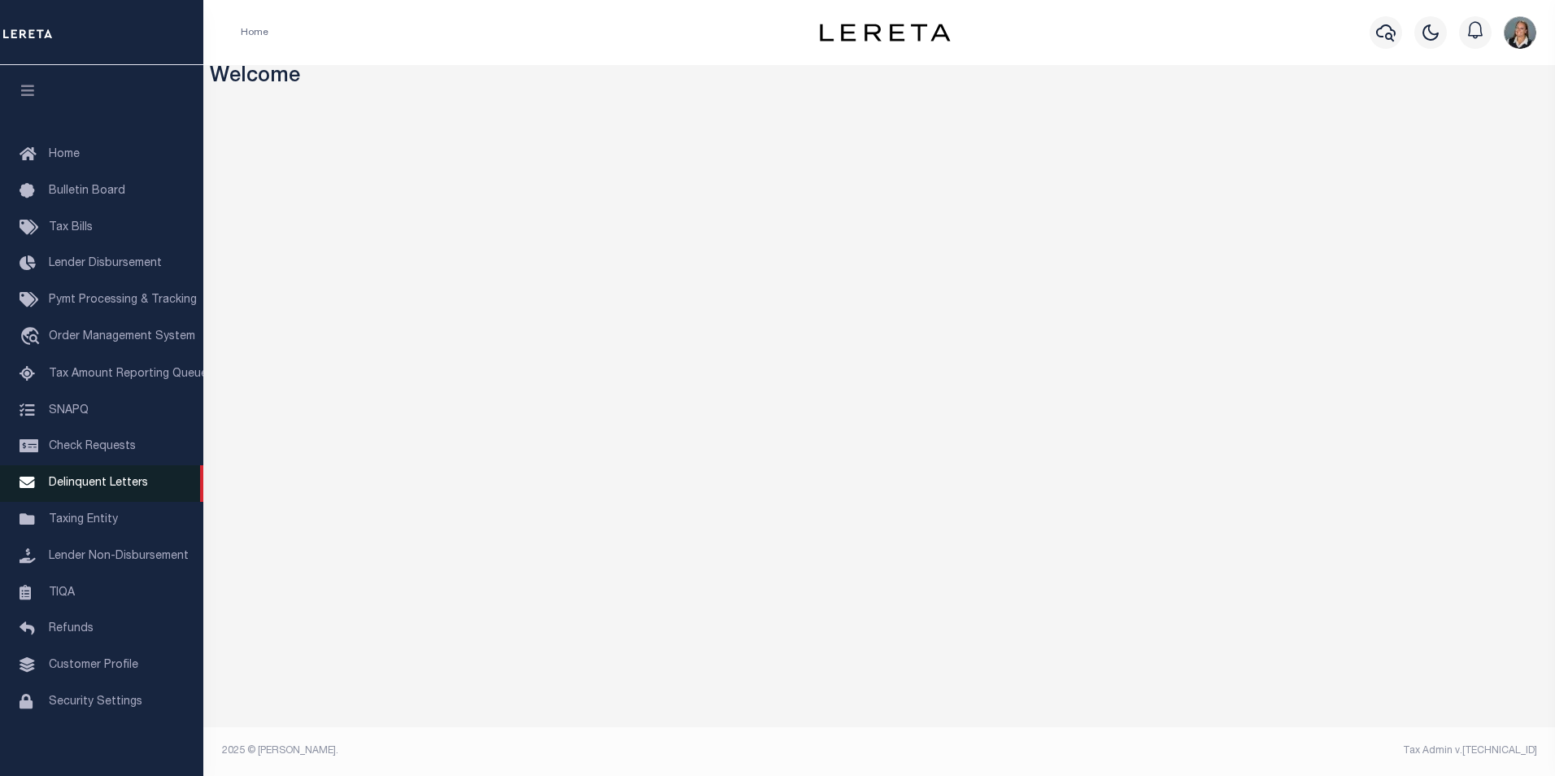
click at [120, 489] on span "Delinquent Letters" at bounding box center [98, 482] width 99 height 11
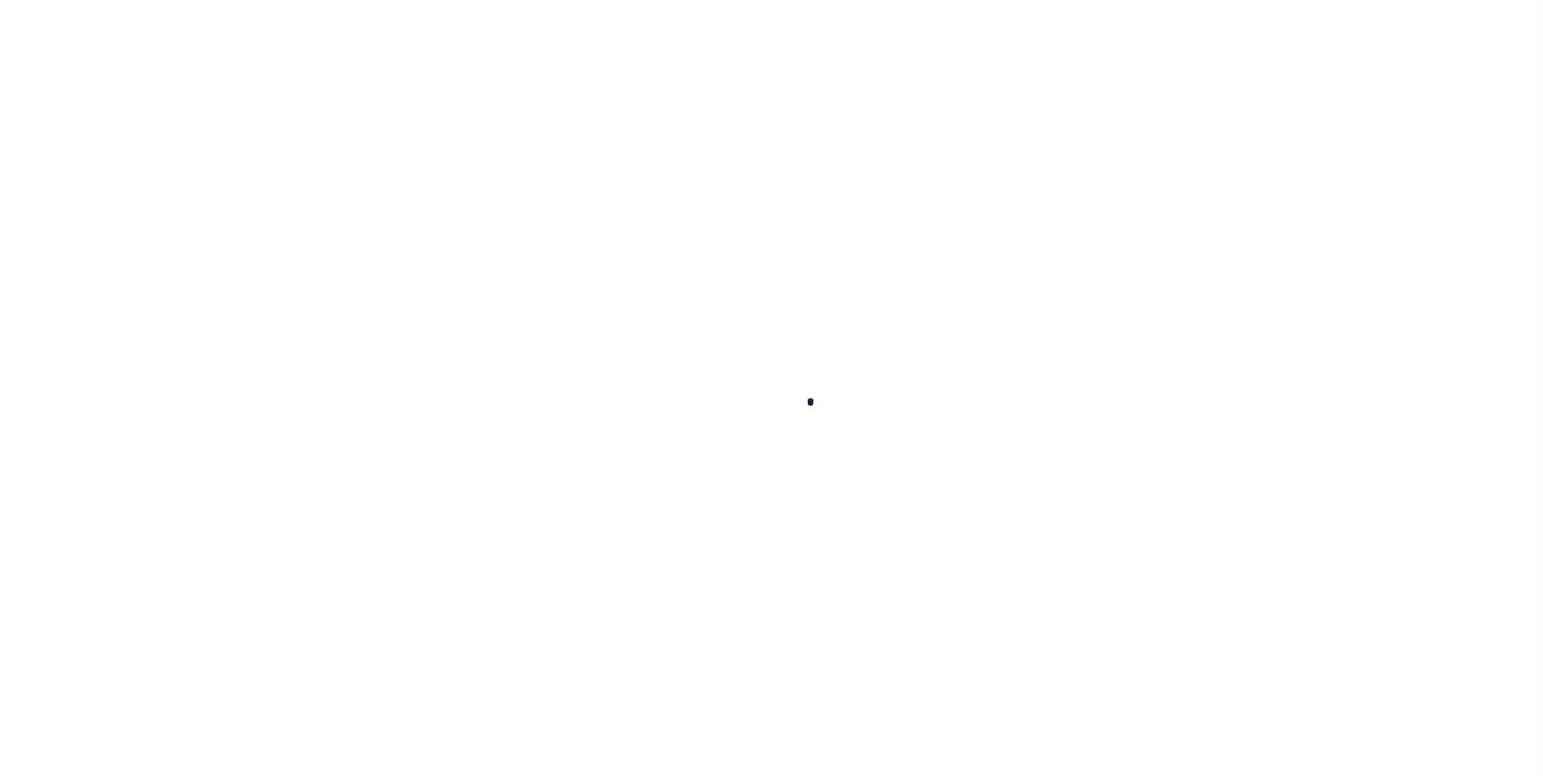
scroll to position [16, 0]
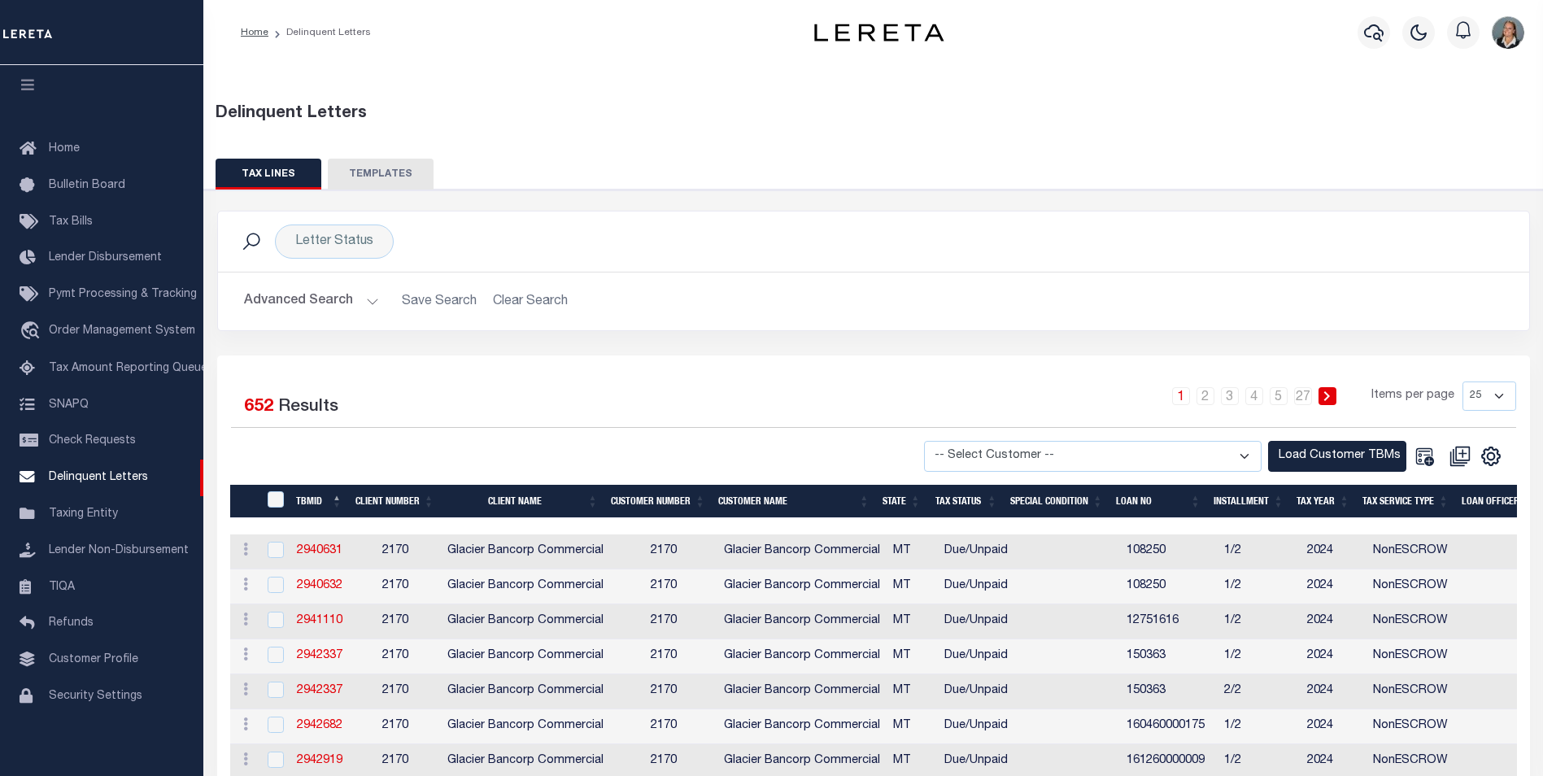
click at [374, 298] on button "Advanced Search" at bounding box center [311, 301] width 135 height 32
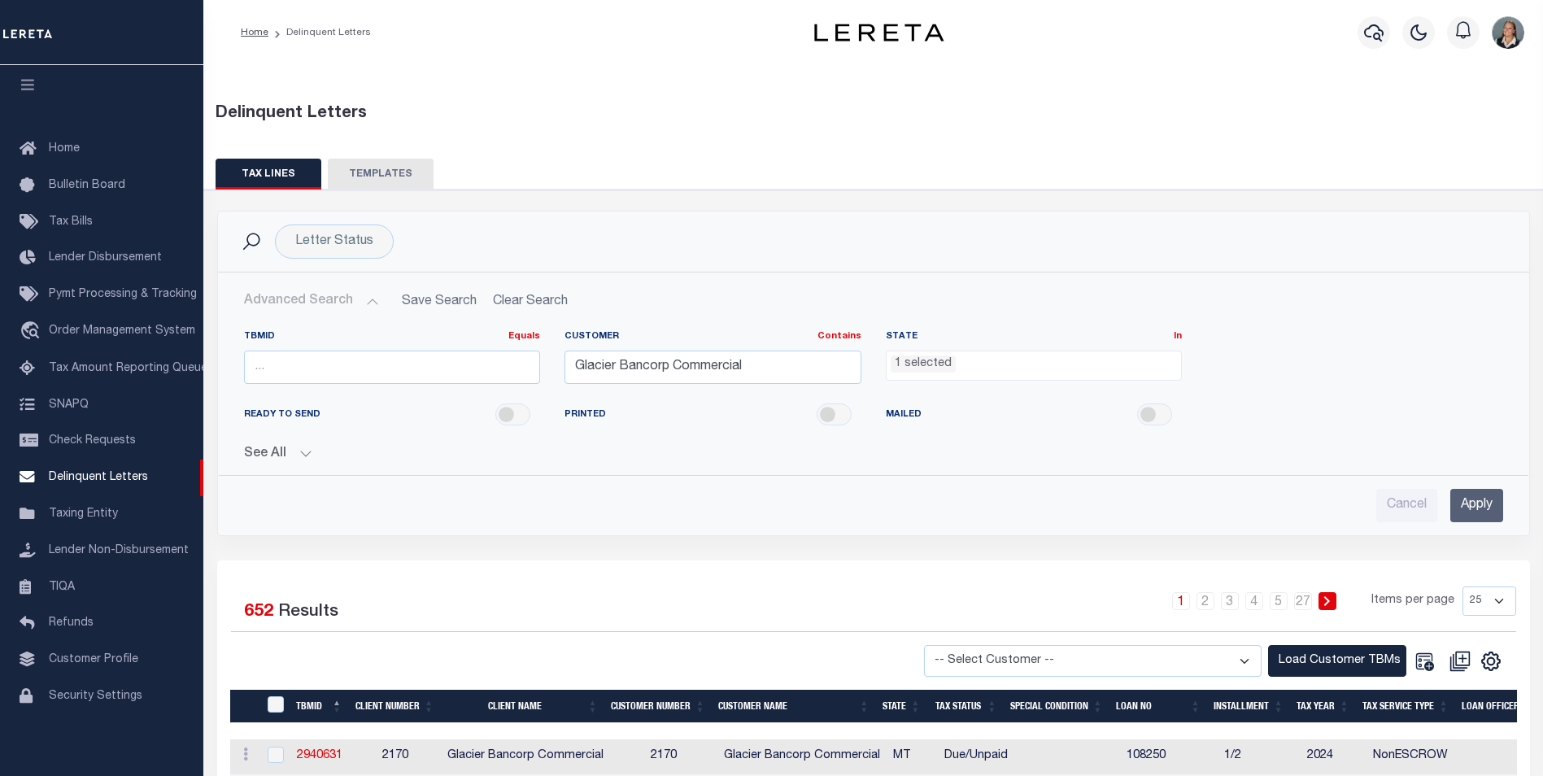
click at [1243, 326] on div "TBMID Equals Equals Is Not Equal To Is Greater Than Is Less Than Customer Conta…" at bounding box center [873, 389] width 1309 height 145
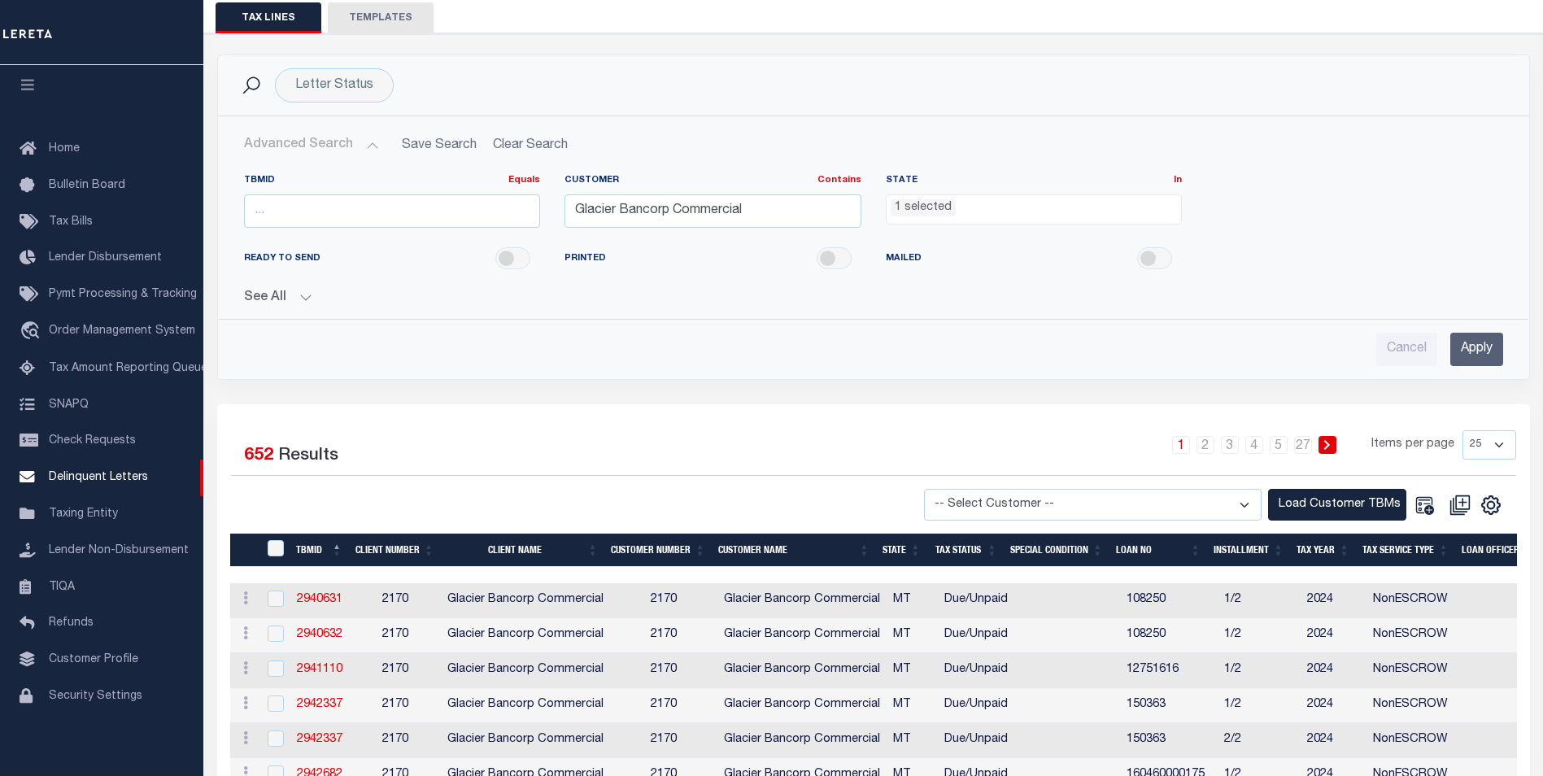
scroll to position [163, 0]
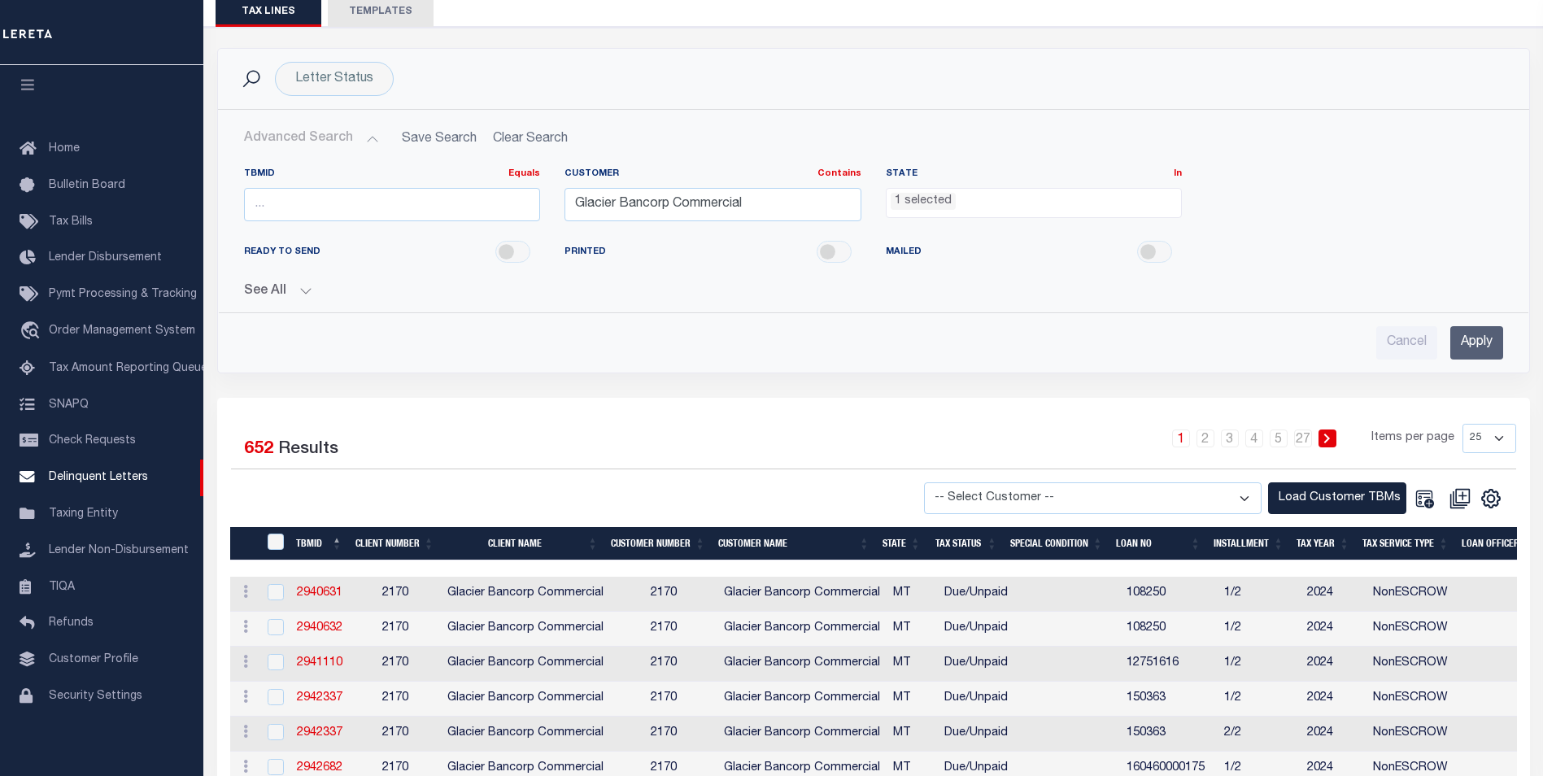
click at [1250, 494] on select "-- Select Customer -- Accumatch - Refunds All In Credit Union Amarillo National…" at bounding box center [1092, 498] width 337 height 32
select select "2170"
click at [939, 482] on select "-- Select Customer -- Accumatch - Refunds All In Credit Union Amarillo National…" at bounding box center [1092, 498] width 337 height 32
click at [1304, 487] on button "Load Customer TBMs" at bounding box center [1337, 498] width 138 height 32
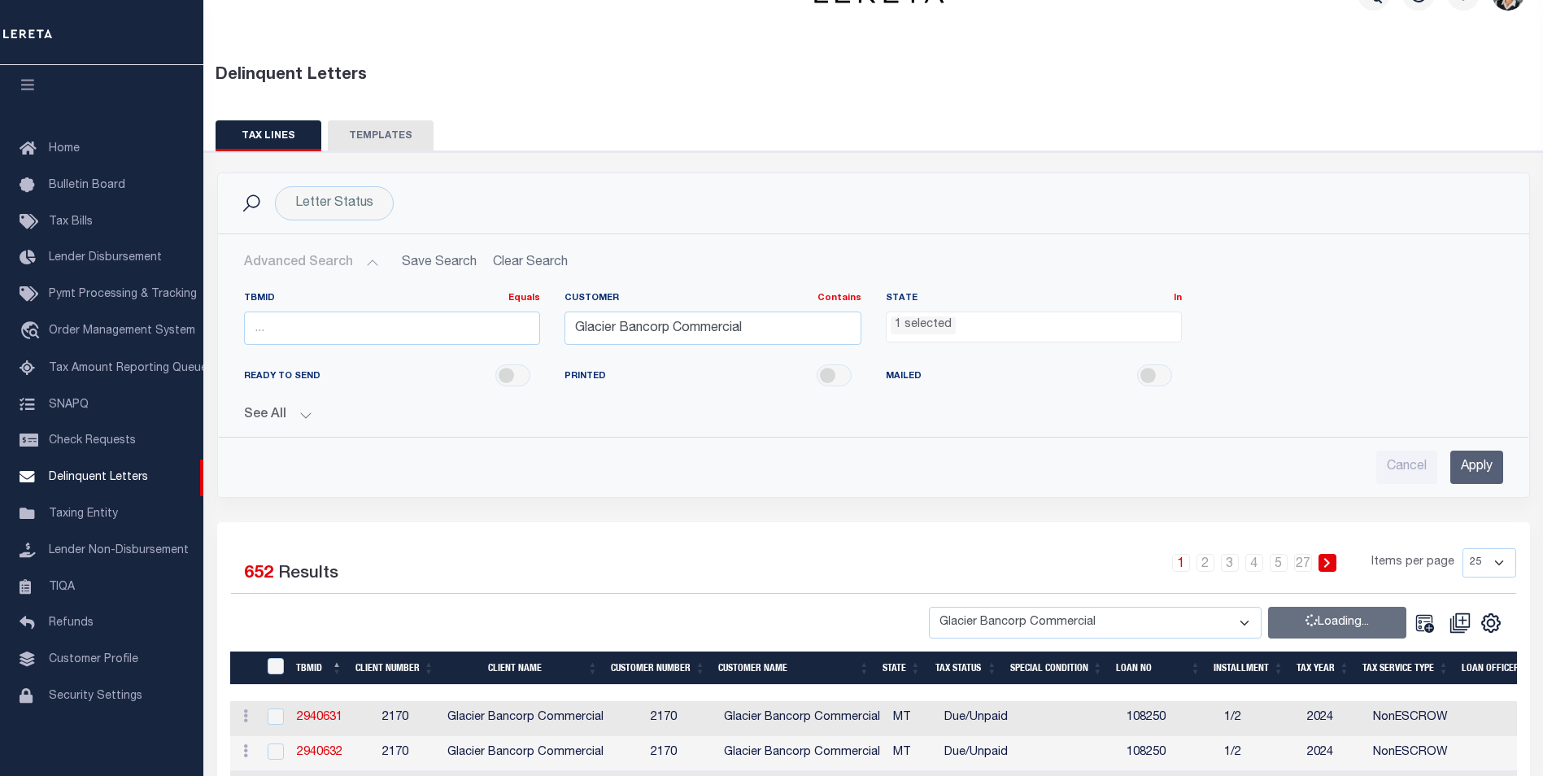
scroll to position [287, 0]
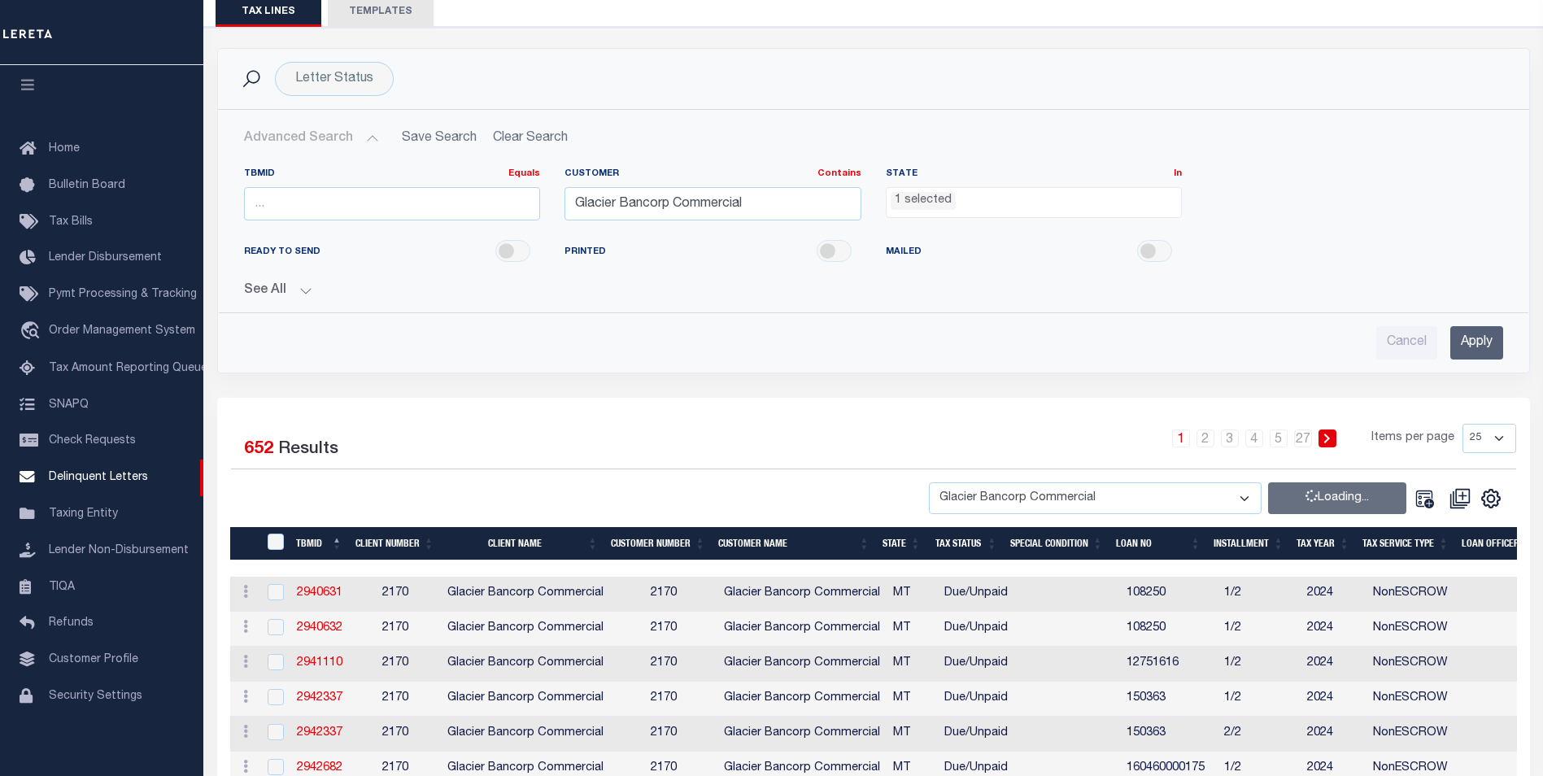
click at [1075, 312] on hr at bounding box center [873, 312] width 1309 height 1
click at [1013, 424] on div "1 2 3 4 5 … 27 Items per page 25 50 100 500 1000" at bounding box center [1037, 445] width 958 height 42
click at [697, 444] on div "1 2 3 4 5 … 27 Items per page 25 50 100 500 1000" at bounding box center [1037, 445] width 958 height 42
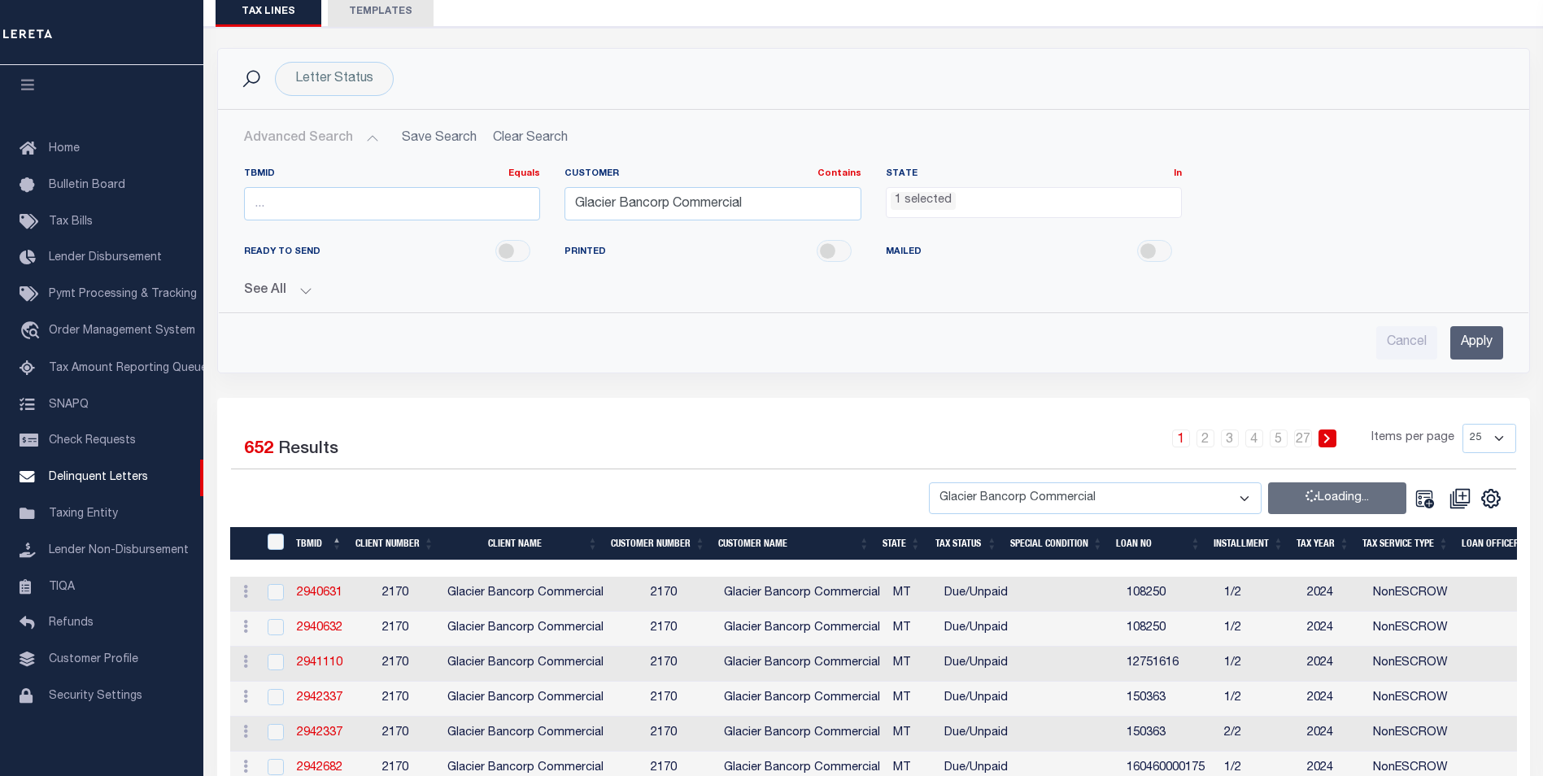
click at [1499, 440] on select "25 50 100 500 1000" at bounding box center [1489, 438] width 54 height 29
select select "1000"
click at [1462, 424] on select "25 50 100 500 1000" at bounding box center [1489, 438] width 54 height 29
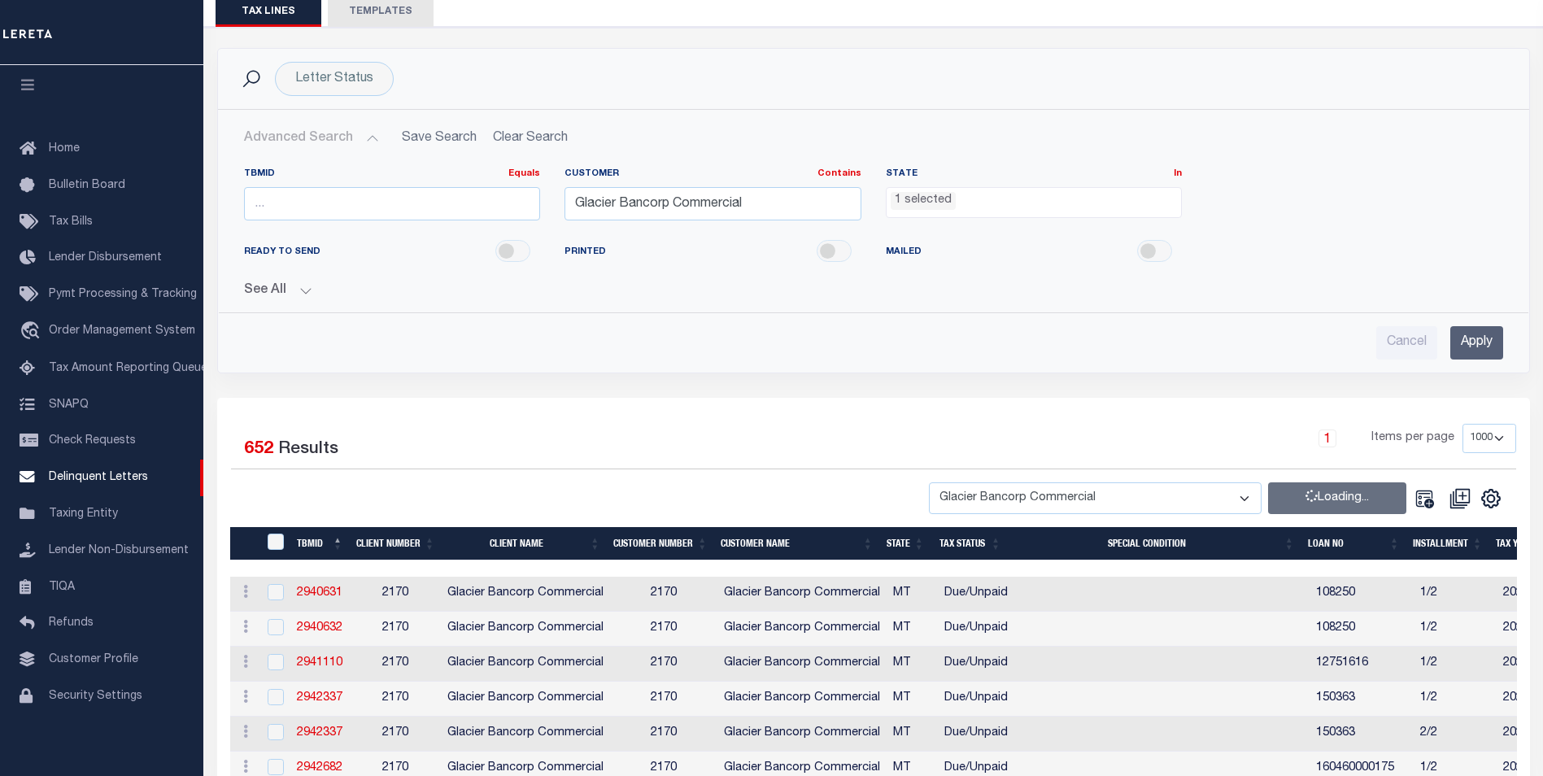
click at [1504, 499] on div "-- Select Customer -- Accumatch - Refunds All In Credit Union Amarillo National…" at bounding box center [1215, 498] width 599 height 32
click at [1487, 497] on icon "" at bounding box center [1490, 498] width 21 height 21
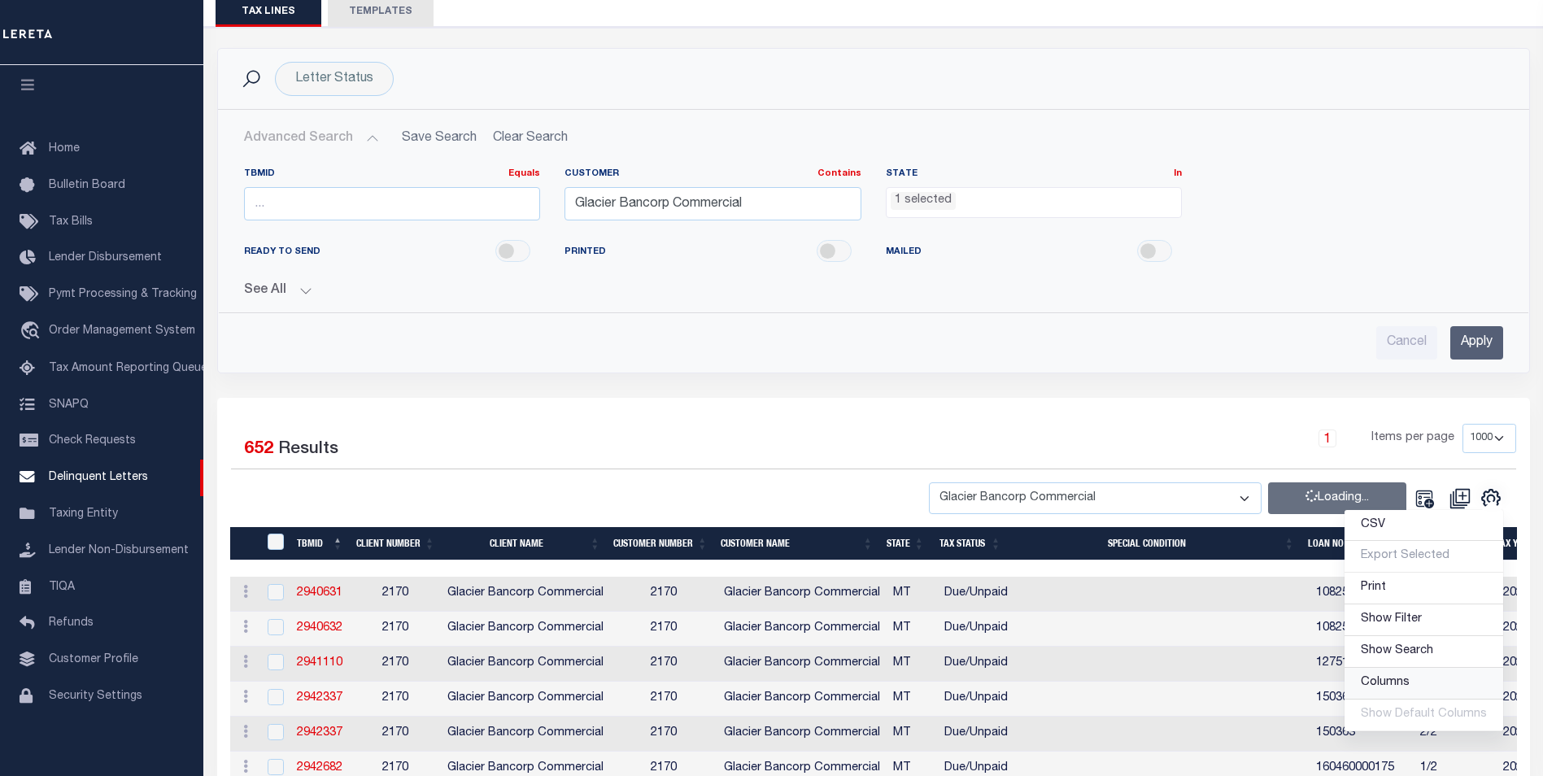
click at [1418, 681] on link "Columns" at bounding box center [1423, 684] width 159 height 32
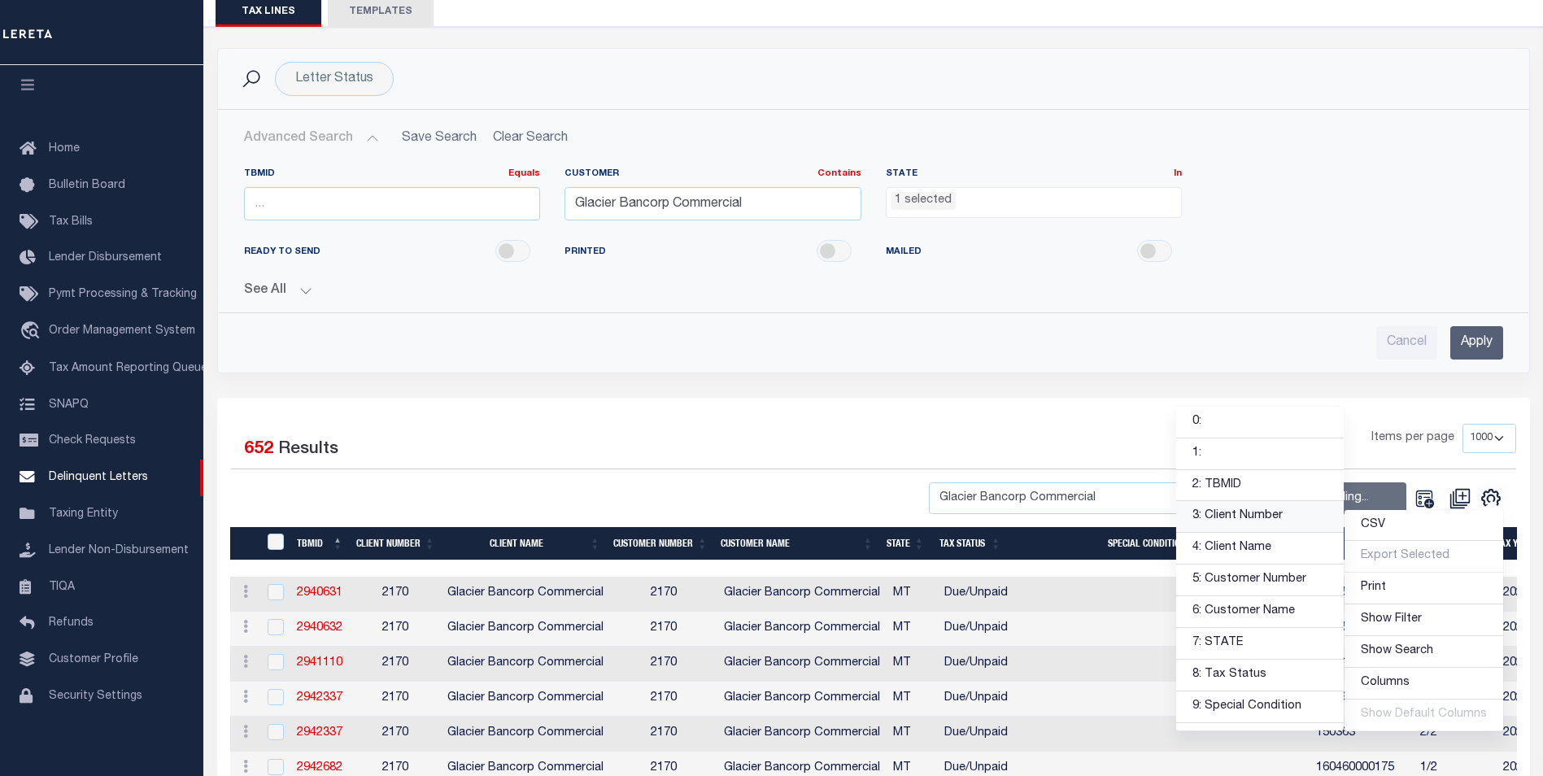
click at [1277, 511] on link "3: Client Number" at bounding box center [1260, 517] width 168 height 32
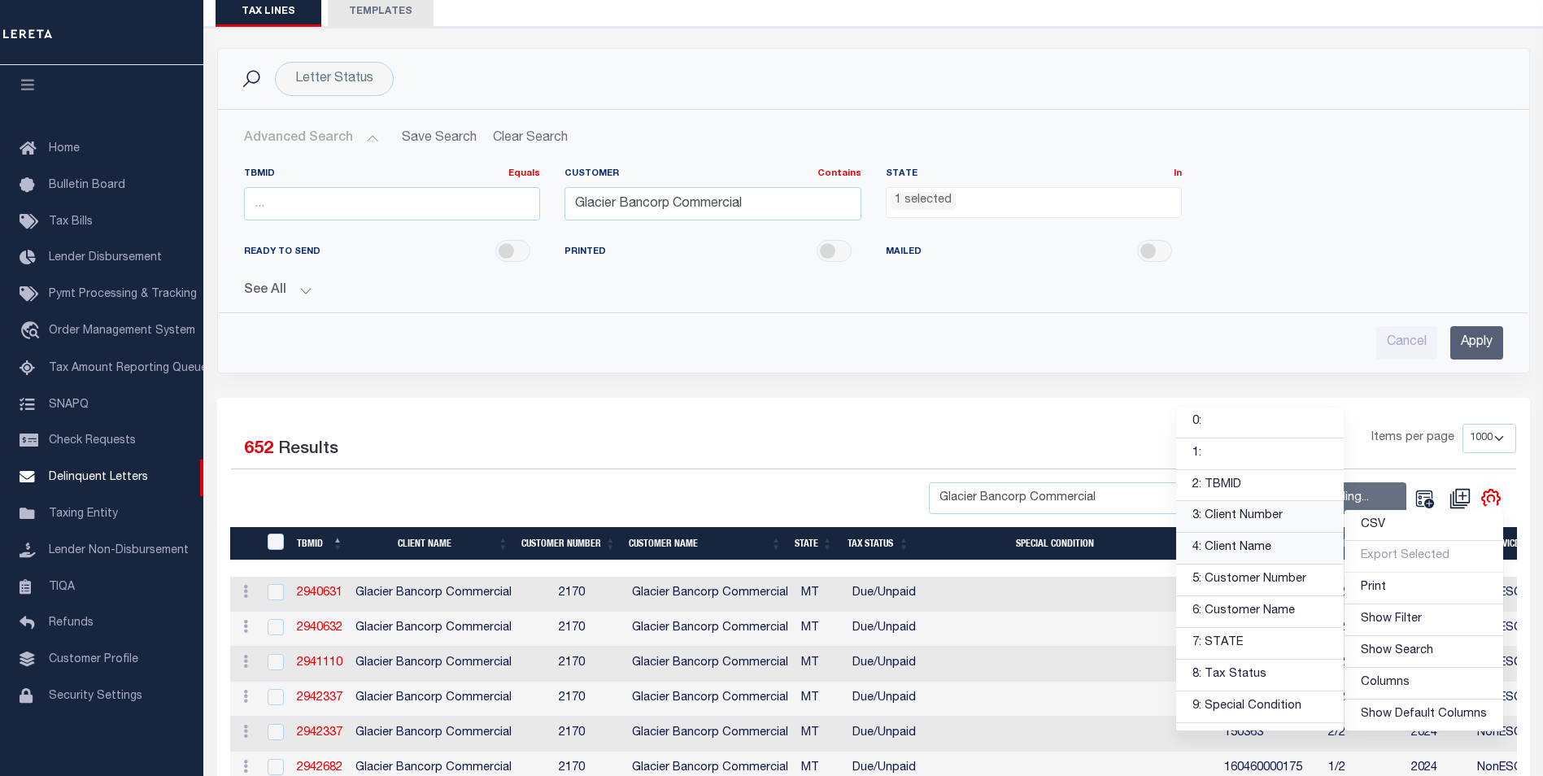
click at [1244, 555] on link "4: Client Name" at bounding box center [1260, 549] width 168 height 32
click at [1271, 585] on link "5: Customer Number" at bounding box center [1260, 580] width 168 height 32
click at [1273, 607] on link "6: Customer Name" at bounding box center [1260, 612] width 168 height 32
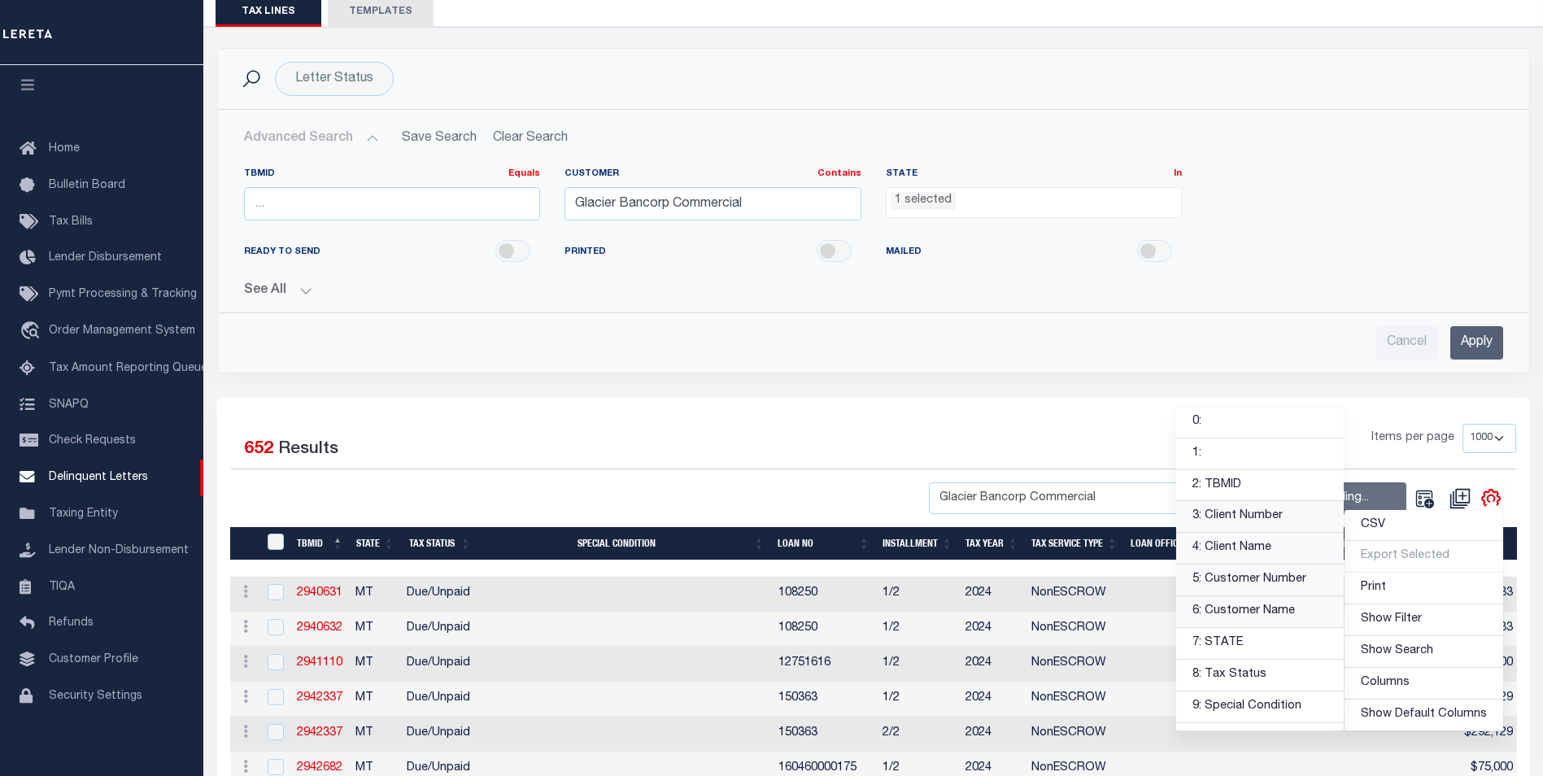
scroll to position [325, 0]
click at [1247, 476] on link "12: Tax Year" at bounding box center [1260, 476] width 168 height 32
click at [1252, 515] on link "13: Tax Service Type" at bounding box center [1260, 508] width 168 height 32
click at [1267, 539] on link "14: LOAN OFFICER" at bounding box center [1260, 540] width 168 height 32
click at [1267, 576] on link "15: LOAN PURPOSE" at bounding box center [1260, 571] width 168 height 32
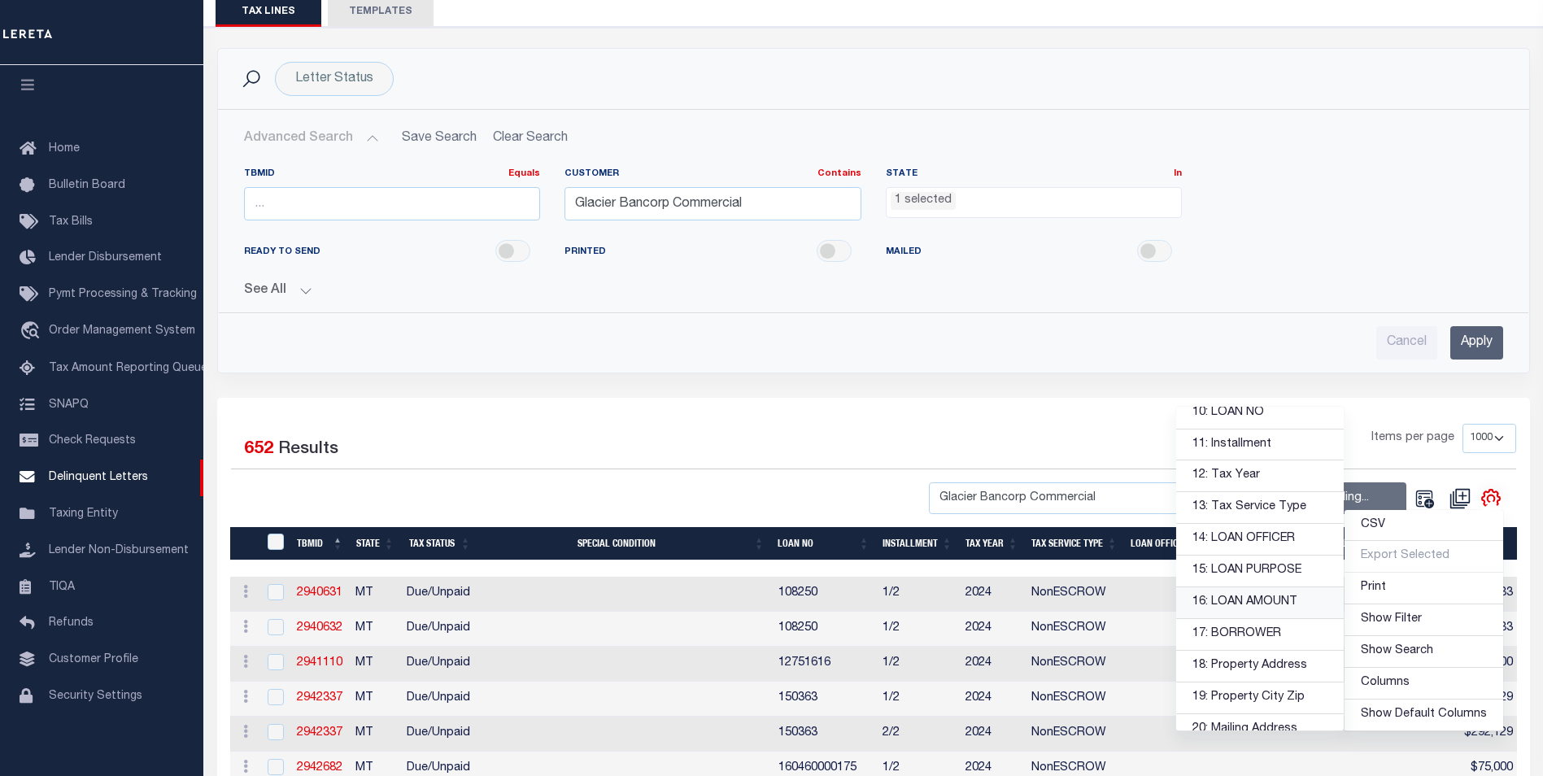
click at [1262, 609] on link "16: LOAN AMOUNT" at bounding box center [1260, 603] width 168 height 32
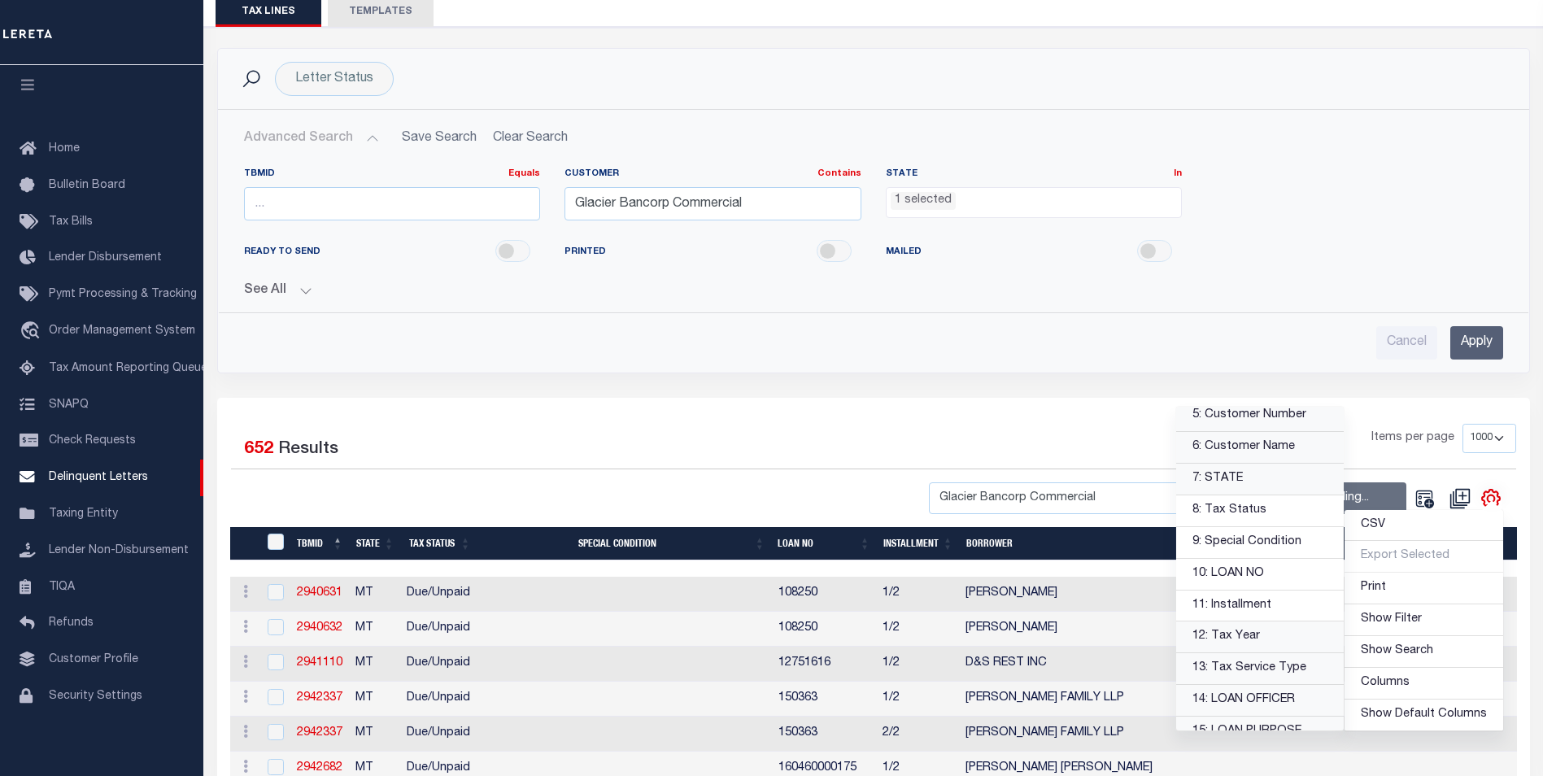
scroll to position [81, 0]
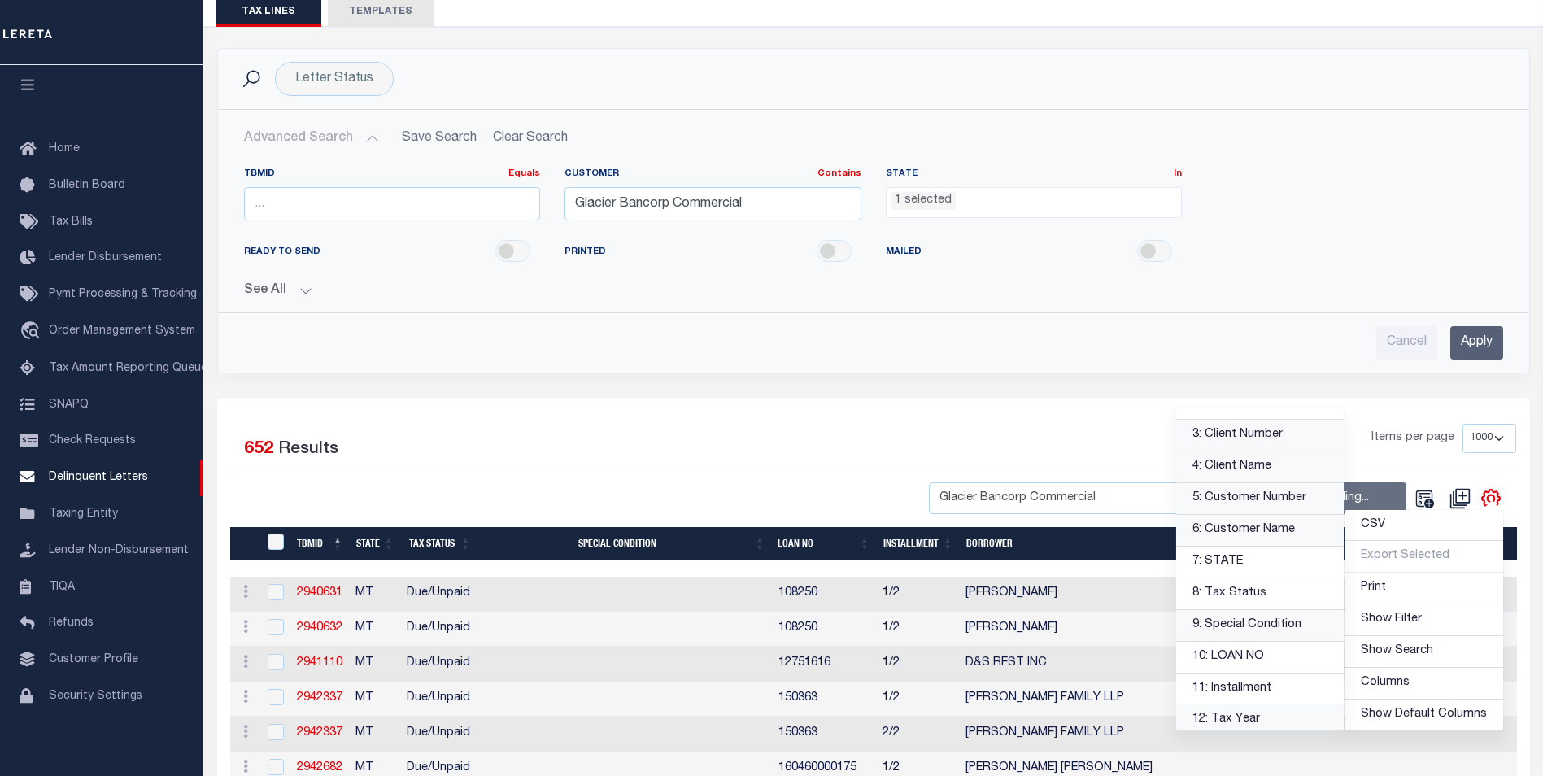
click at [1284, 623] on link "9: Special Condition" at bounding box center [1260, 626] width 168 height 32
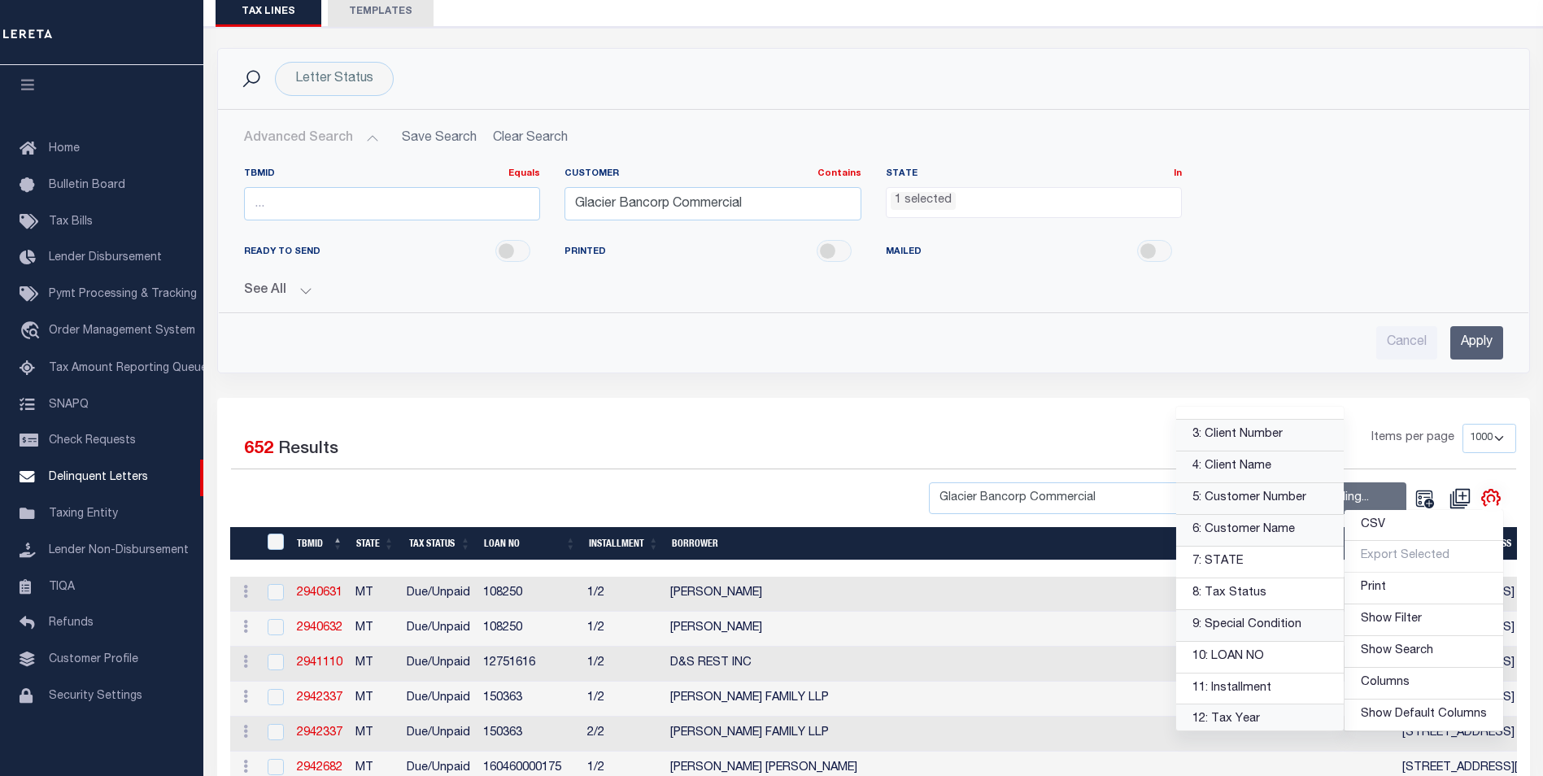
click at [718, 432] on div "1 Items per page 25 50 100 500 1000" at bounding box center [1037, 445] width 958 height 42
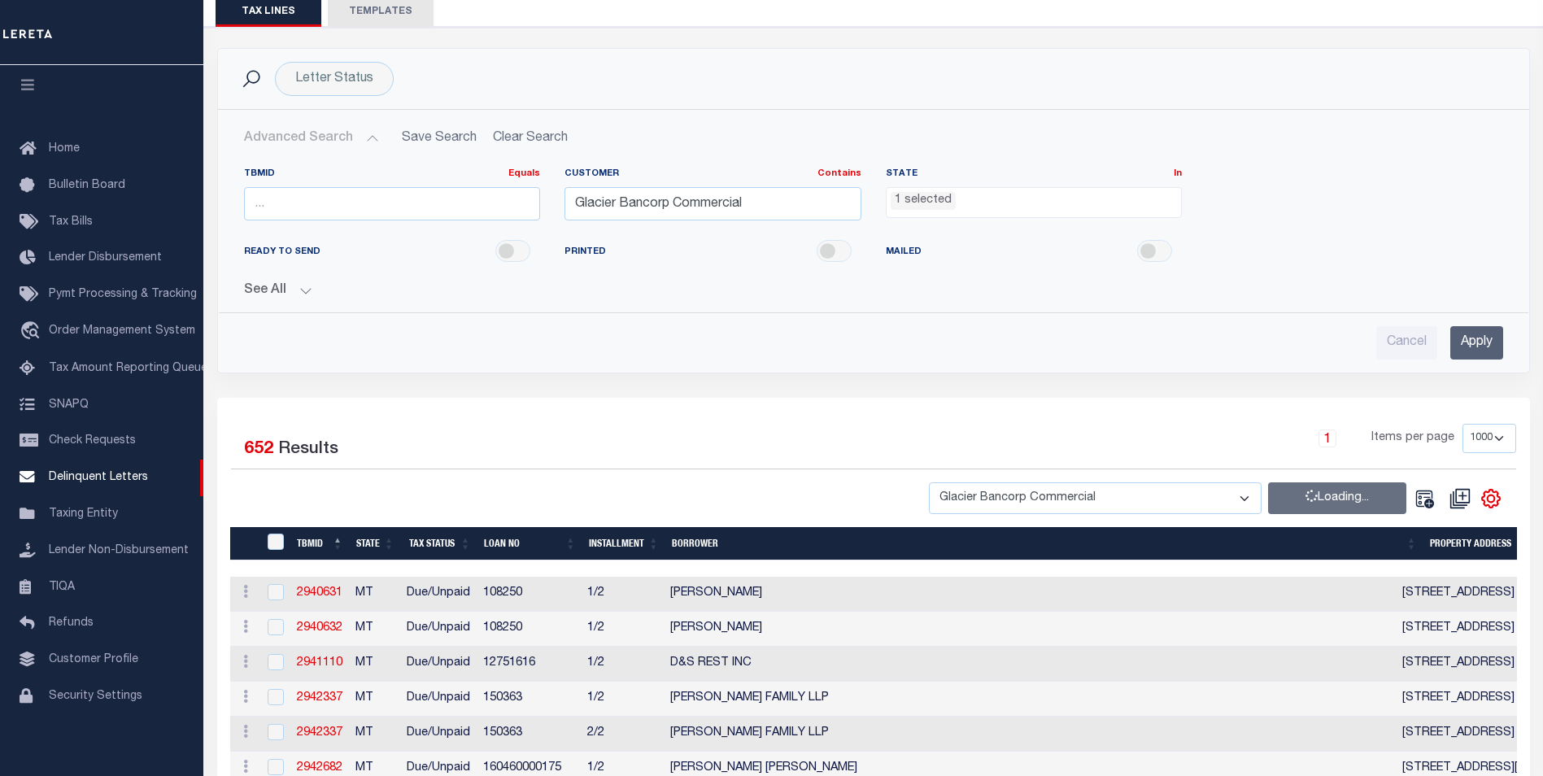
click at [708, 543] on th "BORROWER" at bounding box center [1044, 543] width 758 height 33
click at [504, 381] on div "Letter Status Search Advanced Search Save Search Clear Search DelinquentLetterS…" at bounding box center [873, 223] width 1337 height 350
